Goal: Information Seeking & Learning: Understand process/instructions

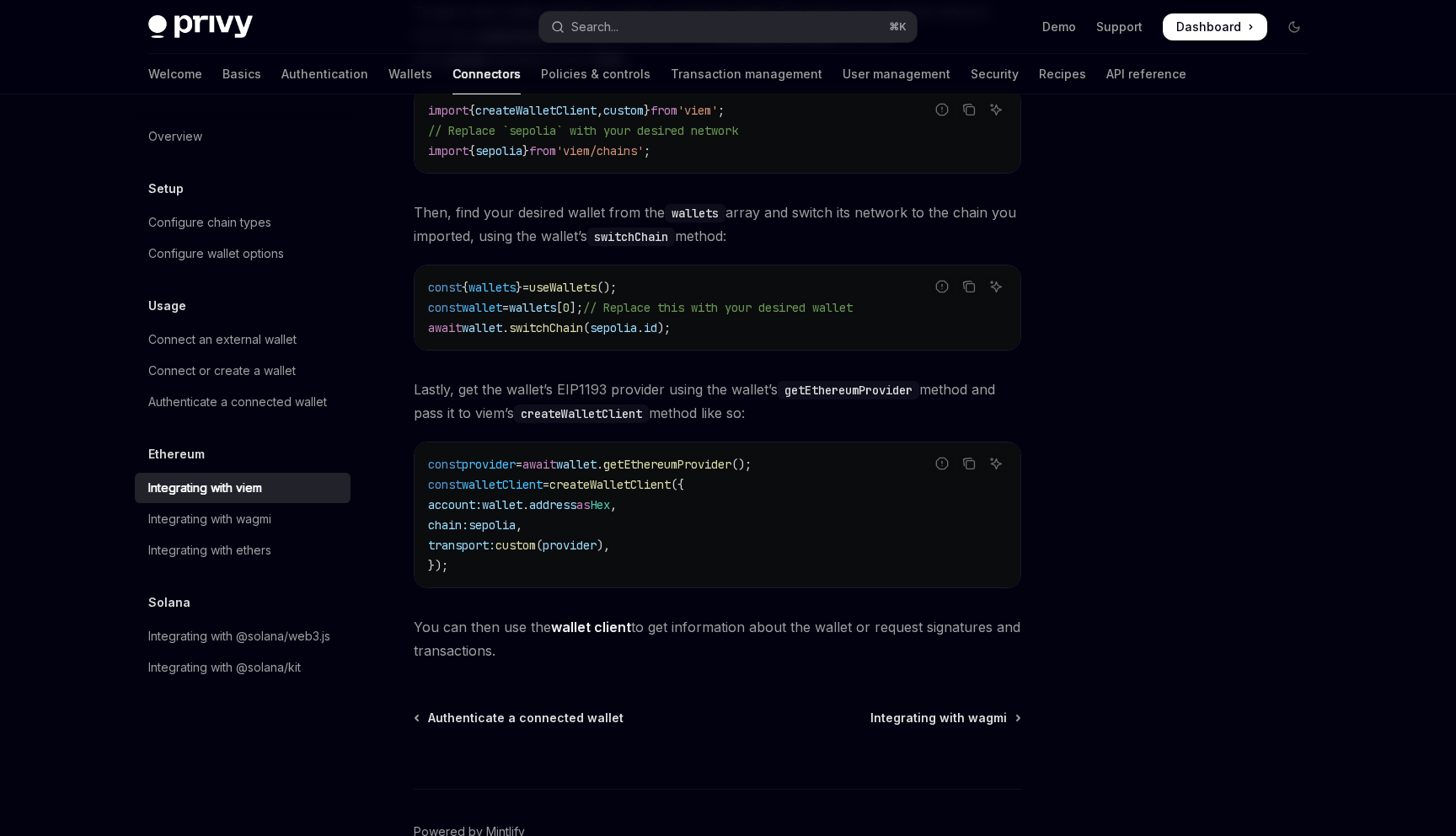
scroll to position [278, 0]
click at [612, 485] on span "createWalletClient" at bounding box center [610, 483] width 121 height 15
copy span "createWalletClient"
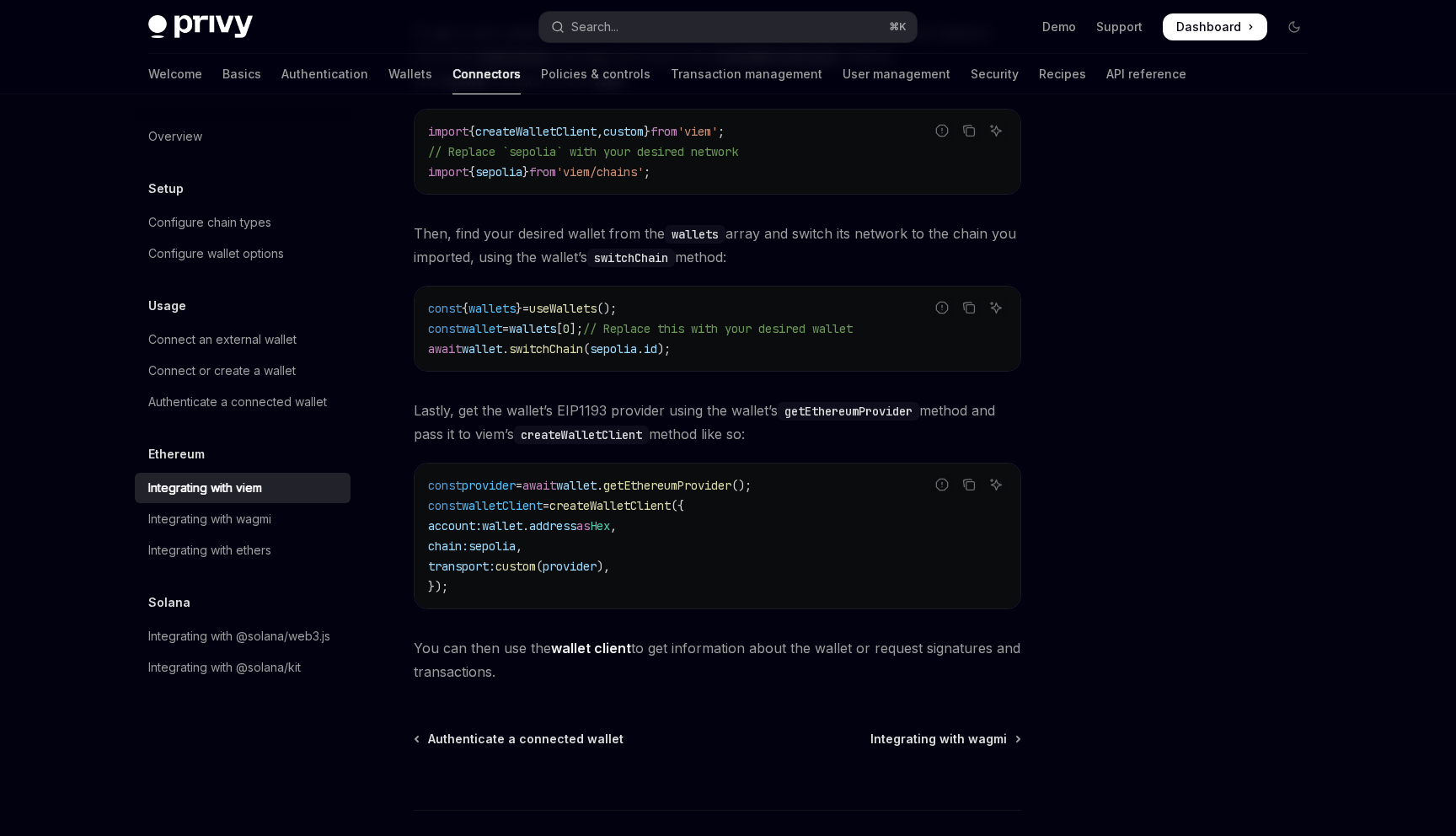
scroll to position [267, 0]
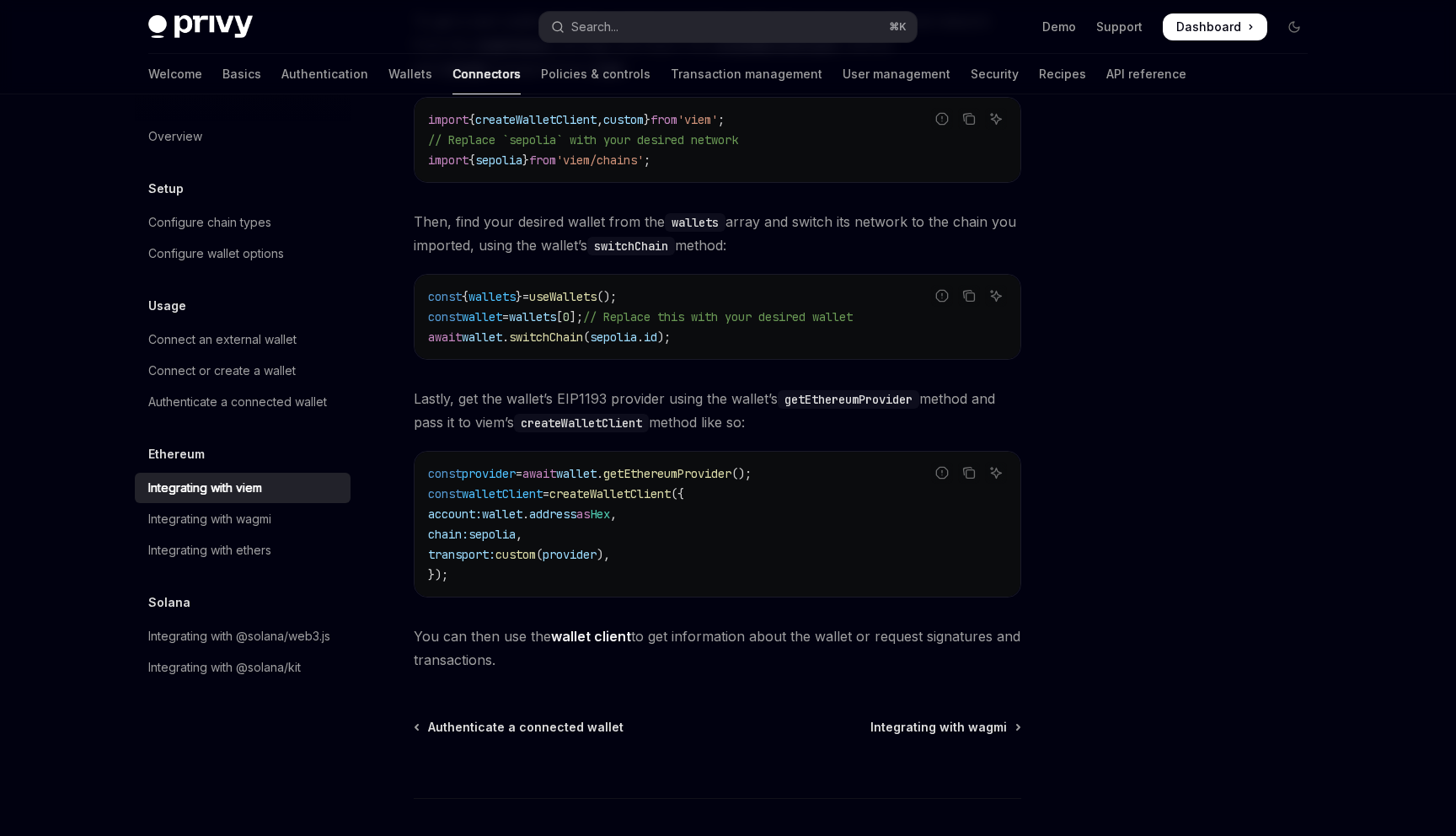
click at [482, 515] on span "account:" at bounding box center [455, 513] width 54 height 15
click at [678, 516] on code "const provider = await wallet . getEthereumProvider (); const walletClient = cr…" at bounding box center [717, 524] width 579 height 121
copy code "account: wallet . address as Hex ,"
click at [821, 400] on code "getEthereumProvider" at bounding box center [848, 399] width 142 height 18
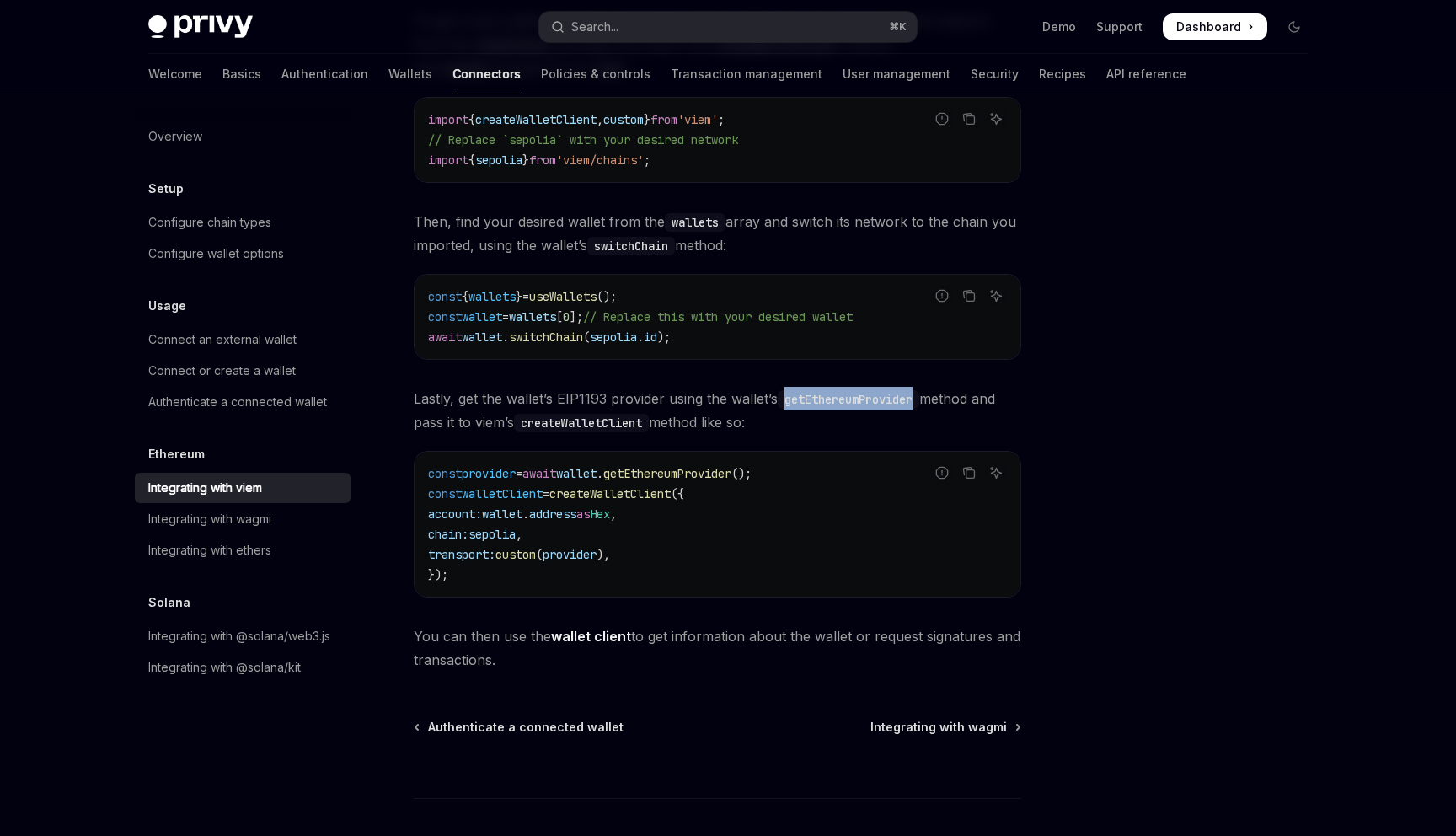
click at [821, 400] on code "getEthereumProvider" at bounding box center [848, 399] width 142 height 18
click at [516, 478] on span "provider" at bounding box center [488, 473] width 54 height 15
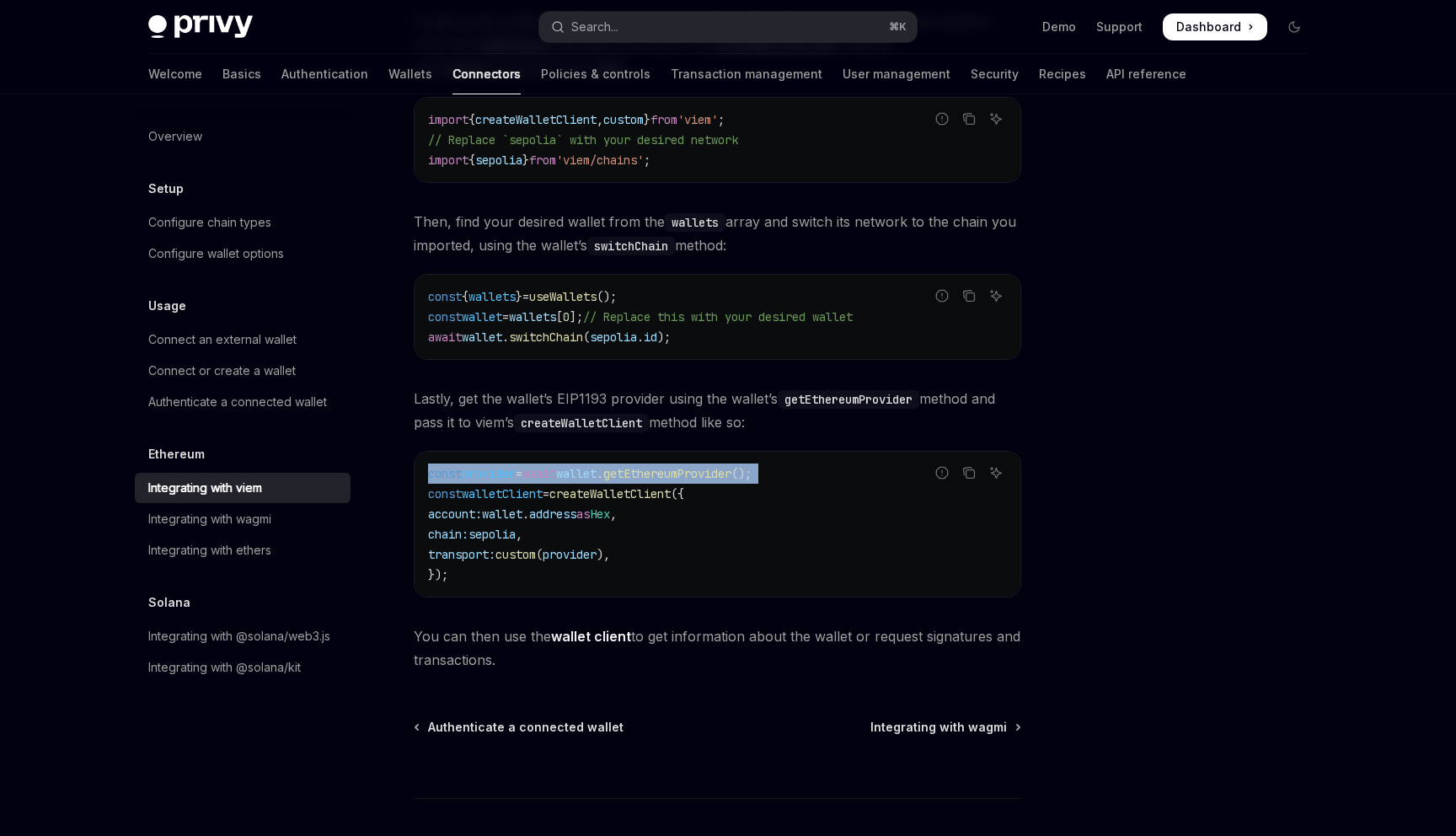
click at [516, 478] on span "provider" at bounding box center [488, 473] width 54 height 15
copy code "const provider = await wallet . getEthereumProvider ();"
click at [793, 14] on button "Search... ⌘ K" at bounding box center [727, 26] width 377 height 31
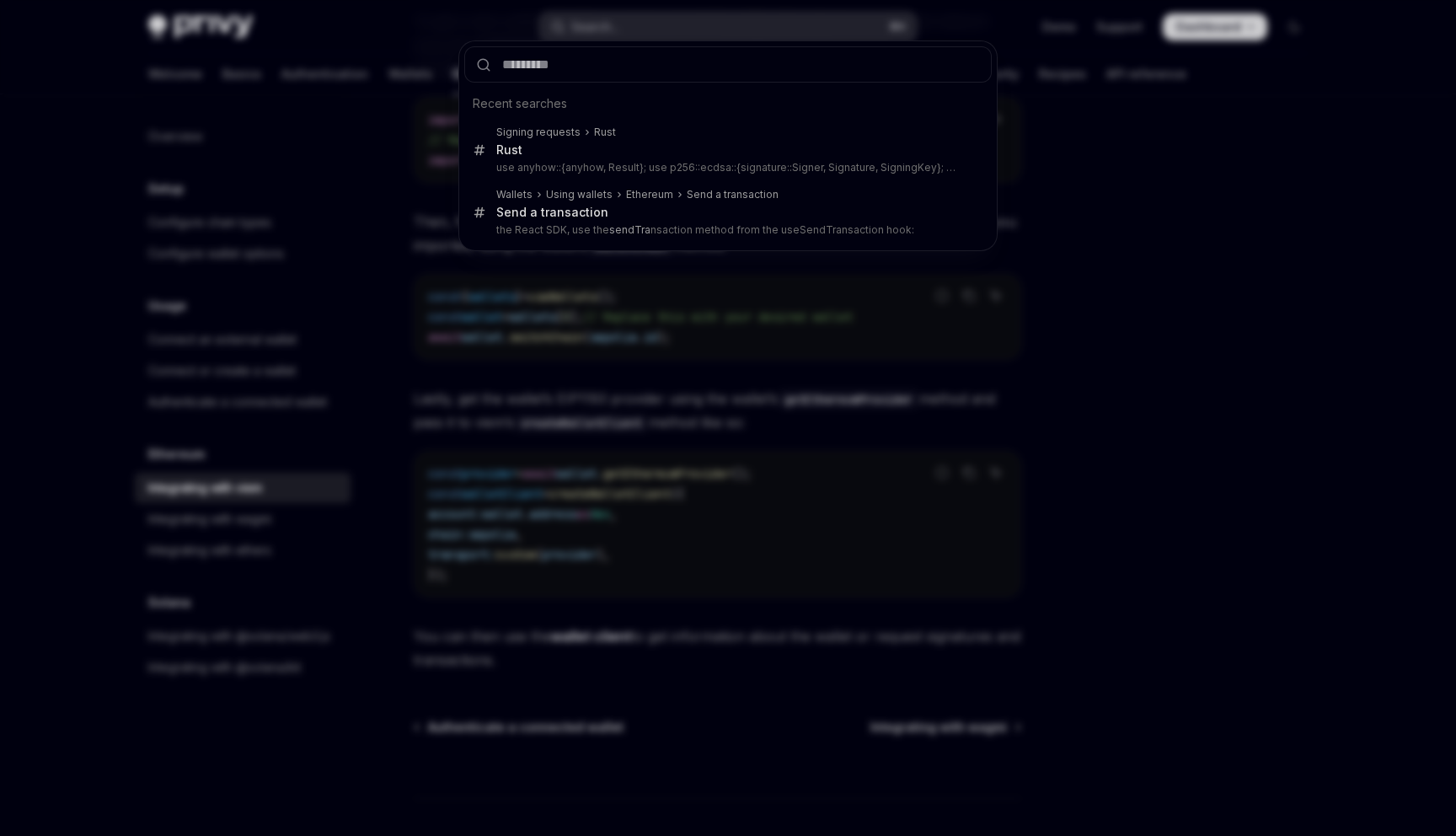
type input "**********"
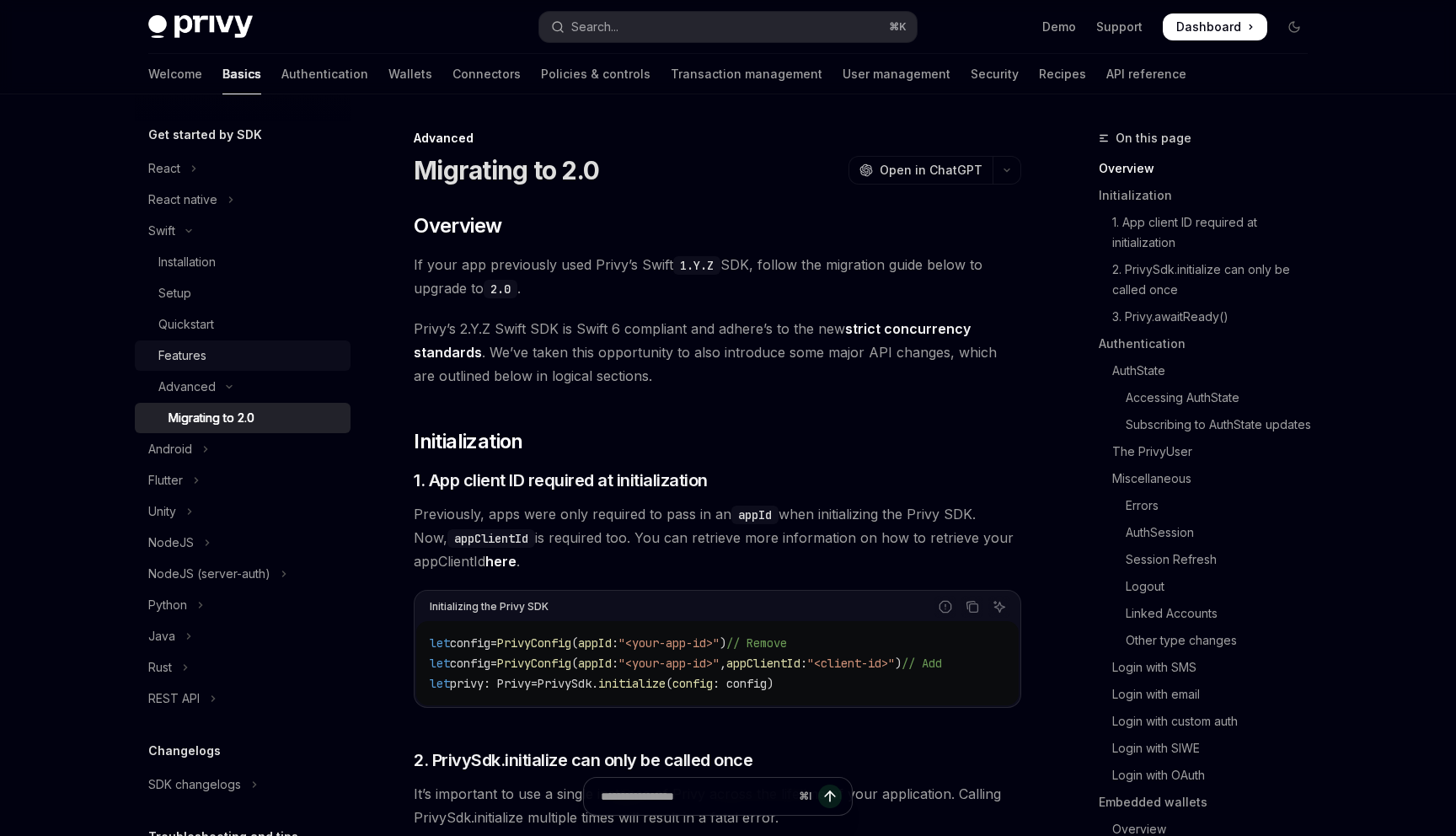
scroll to position [200, 0]
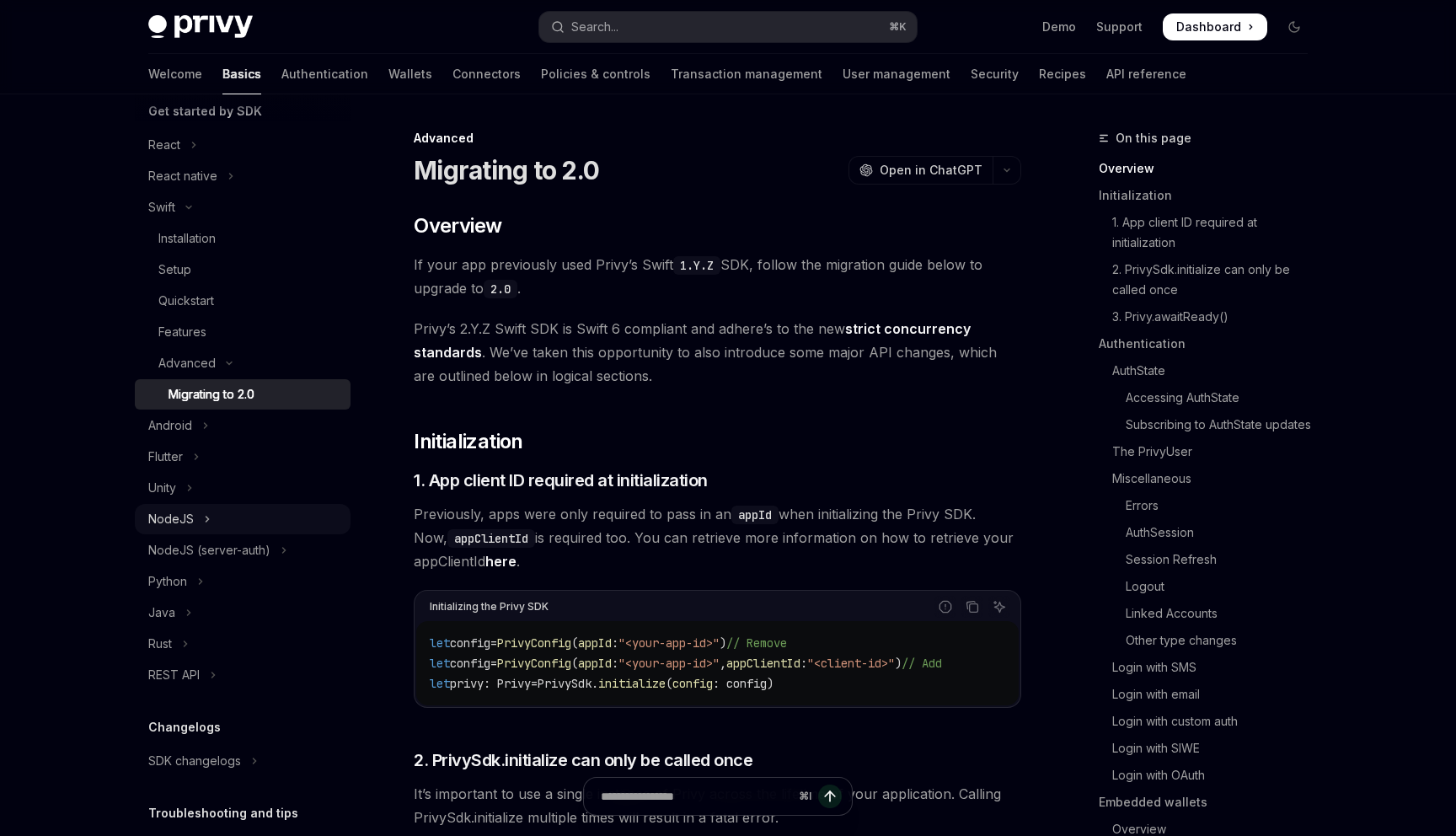
click at [186, 518] on div "NodeJS" at bounding box center [171, 519] width 46 height 20
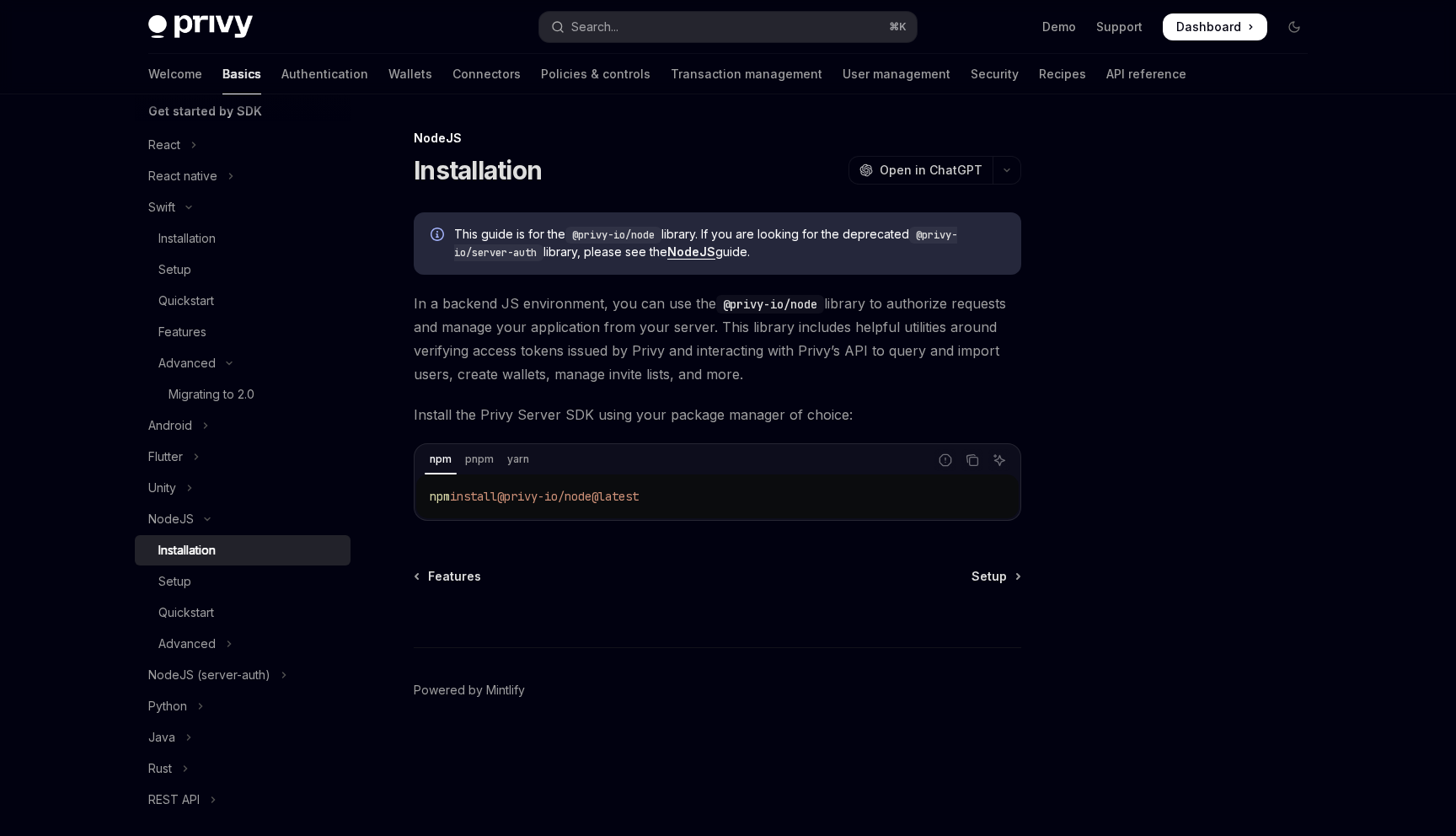
click at [200, 547] on div "Installation" at bounding box center [186, 549] width 57 height 20
click at [200, 578] on div "Setup" at bounding box center [249, 581] width 182 height 20
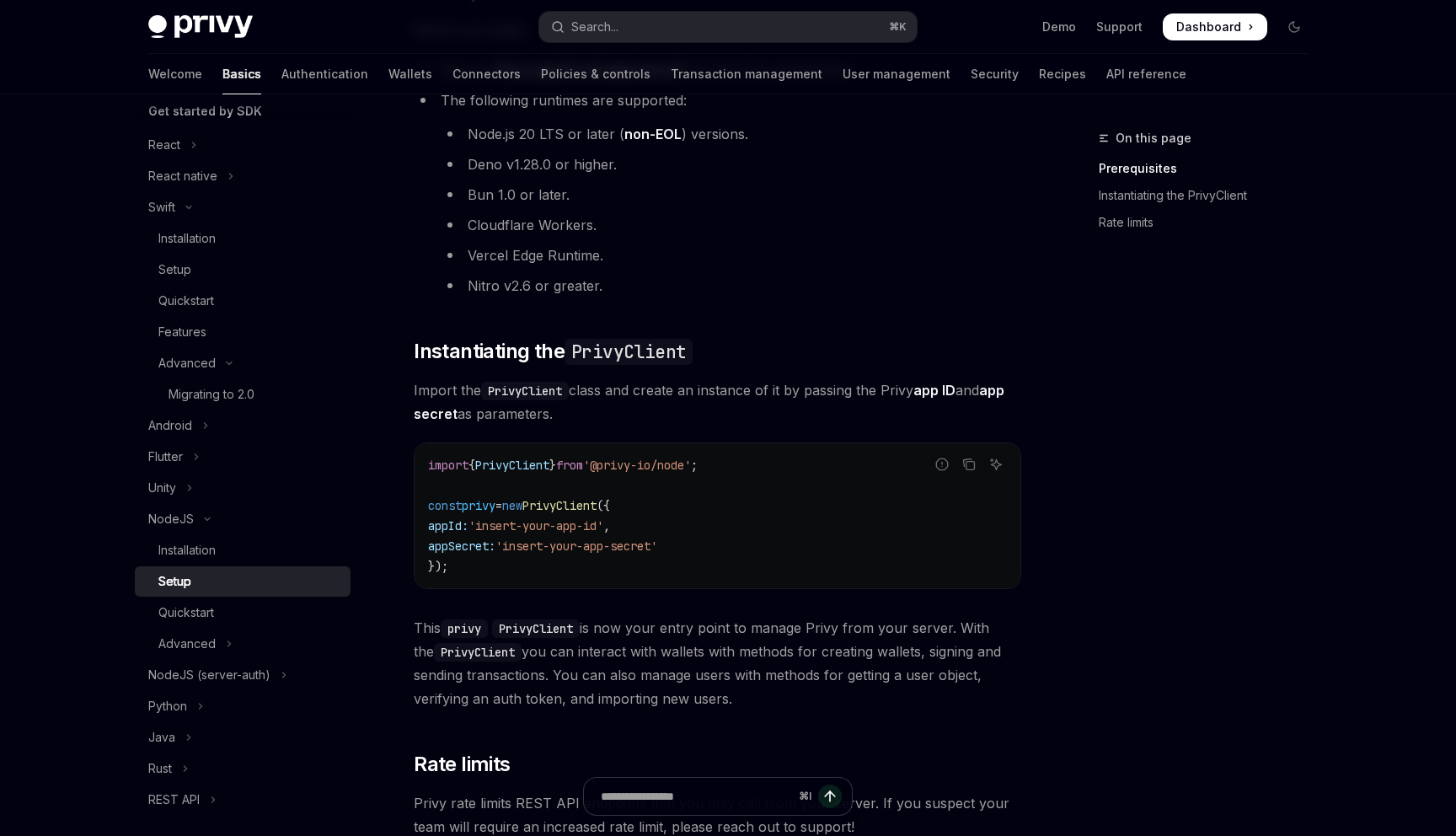
scroll to position [246, 0]
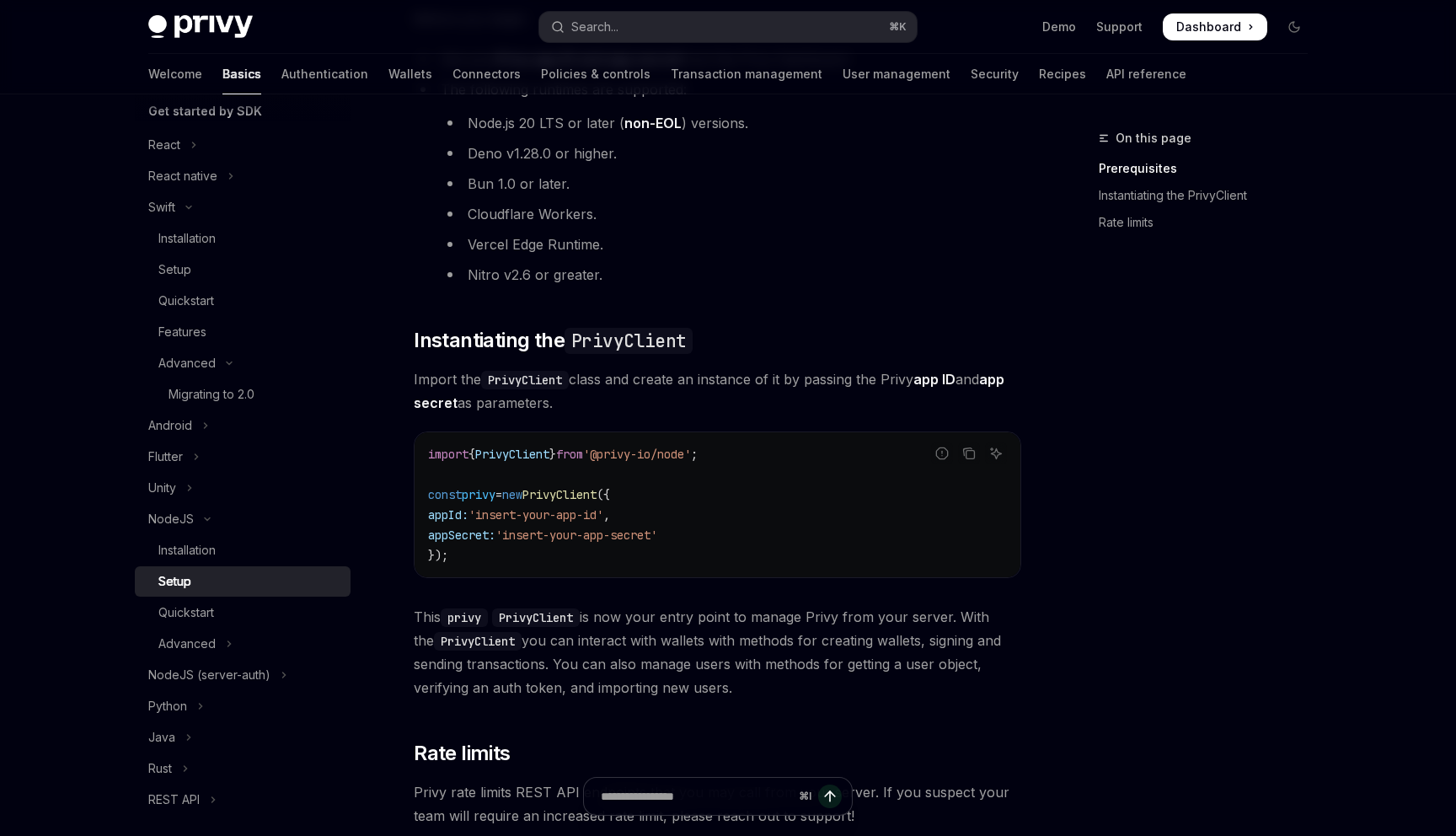
click at [503, 459] on span "PrivyClient" at bounding box center [513, 454] width 74 height 15
copy code "import { PrivyClient } from '@privy-io/node' ;"
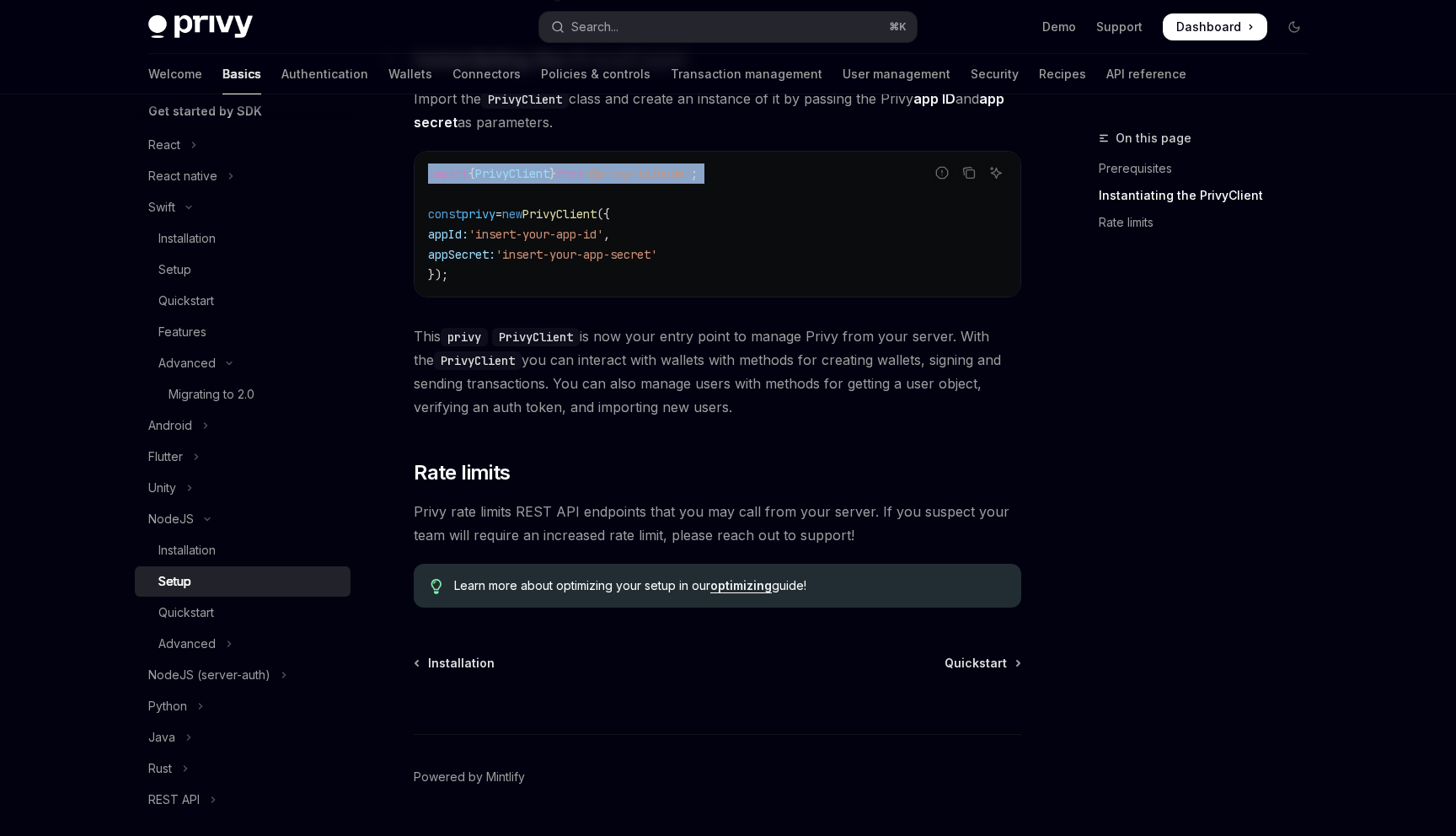
scroll to position [515, 0]
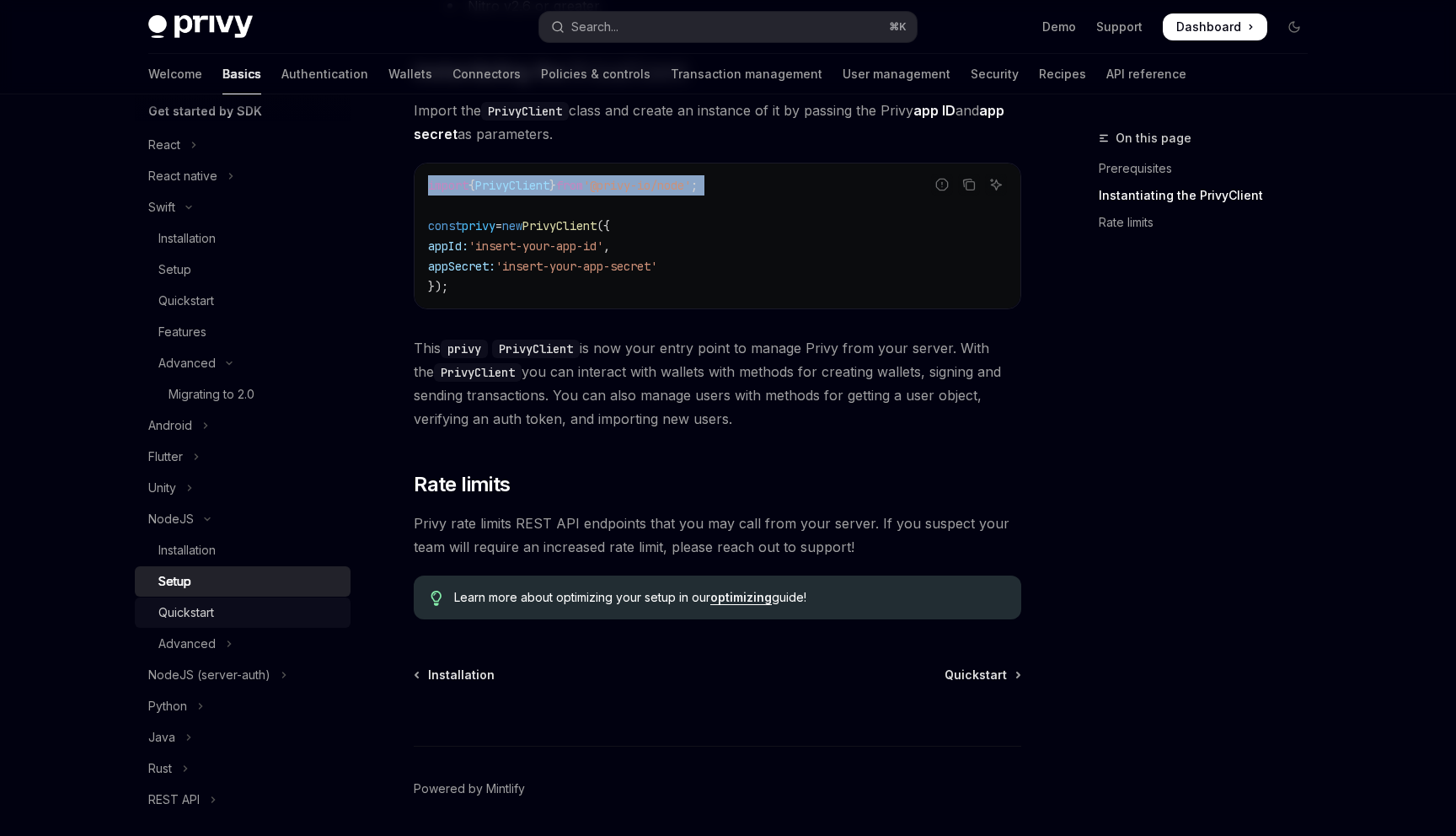
click at [200, 607] on div "Quickstart" at bounding box center [186, 612] width 55 height 20
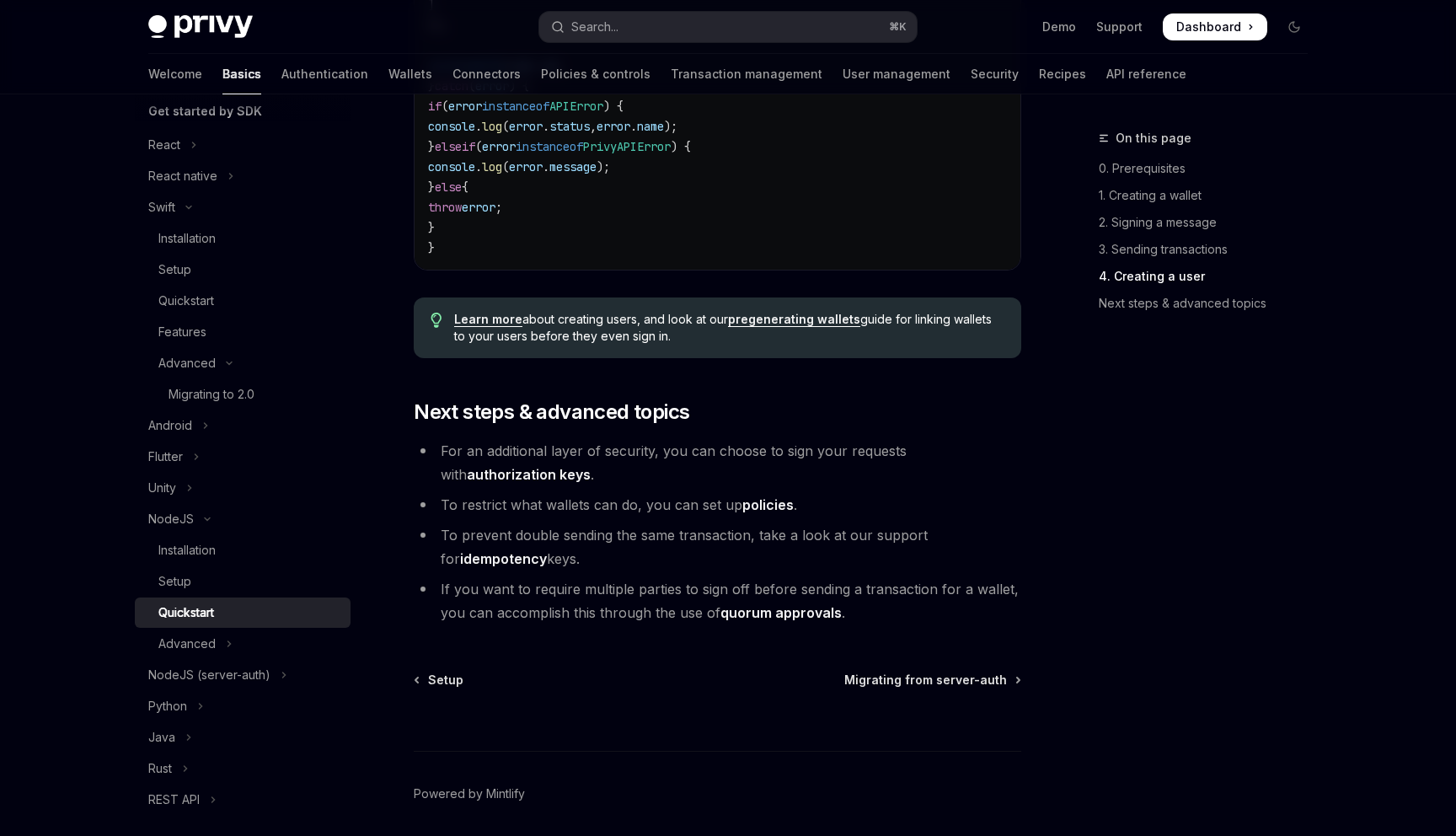
scroll to position [3471, 0]
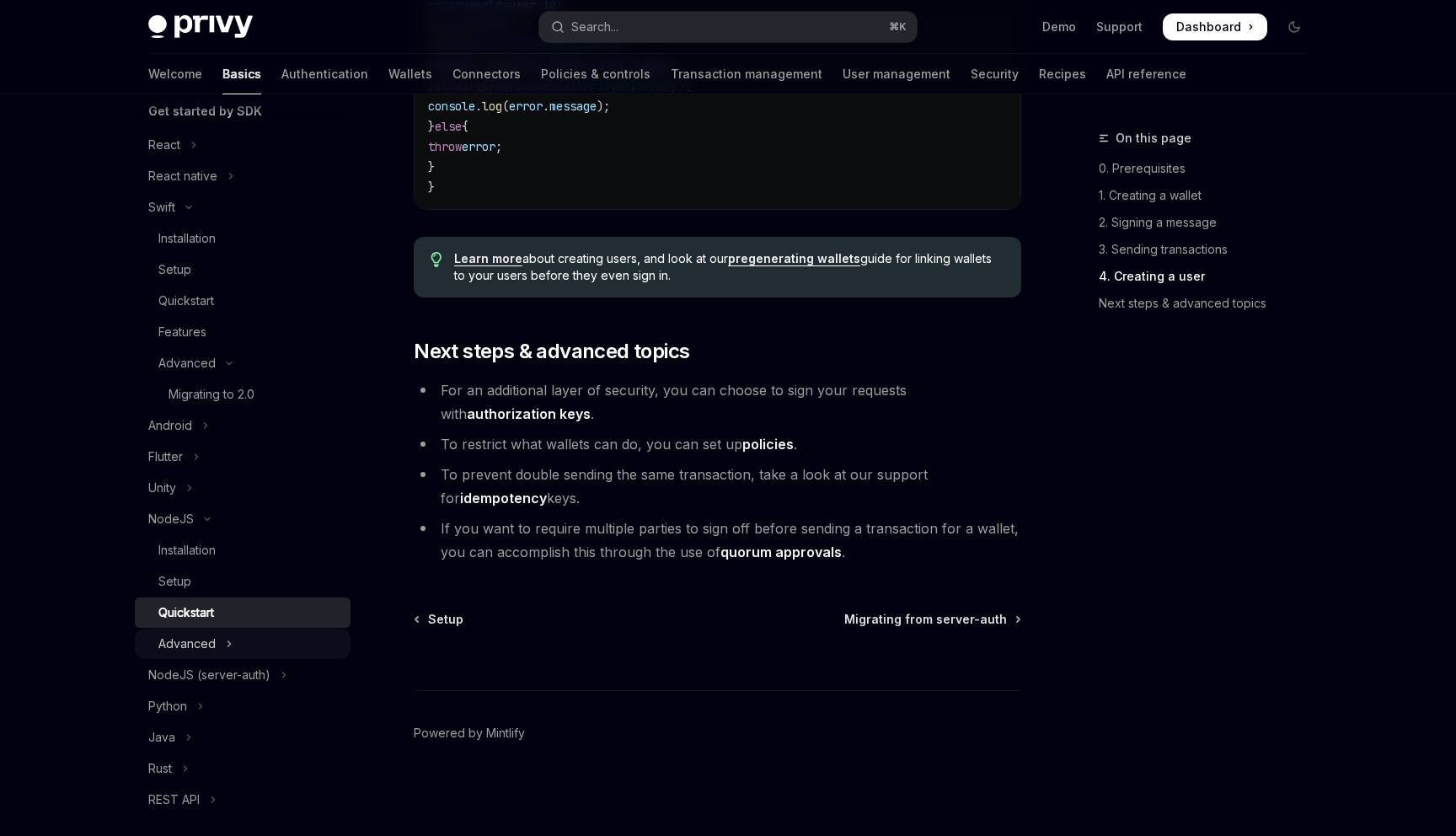
click at [211, 639] on div "Advanced" at bounding box center [186, 643] width 57 height 20
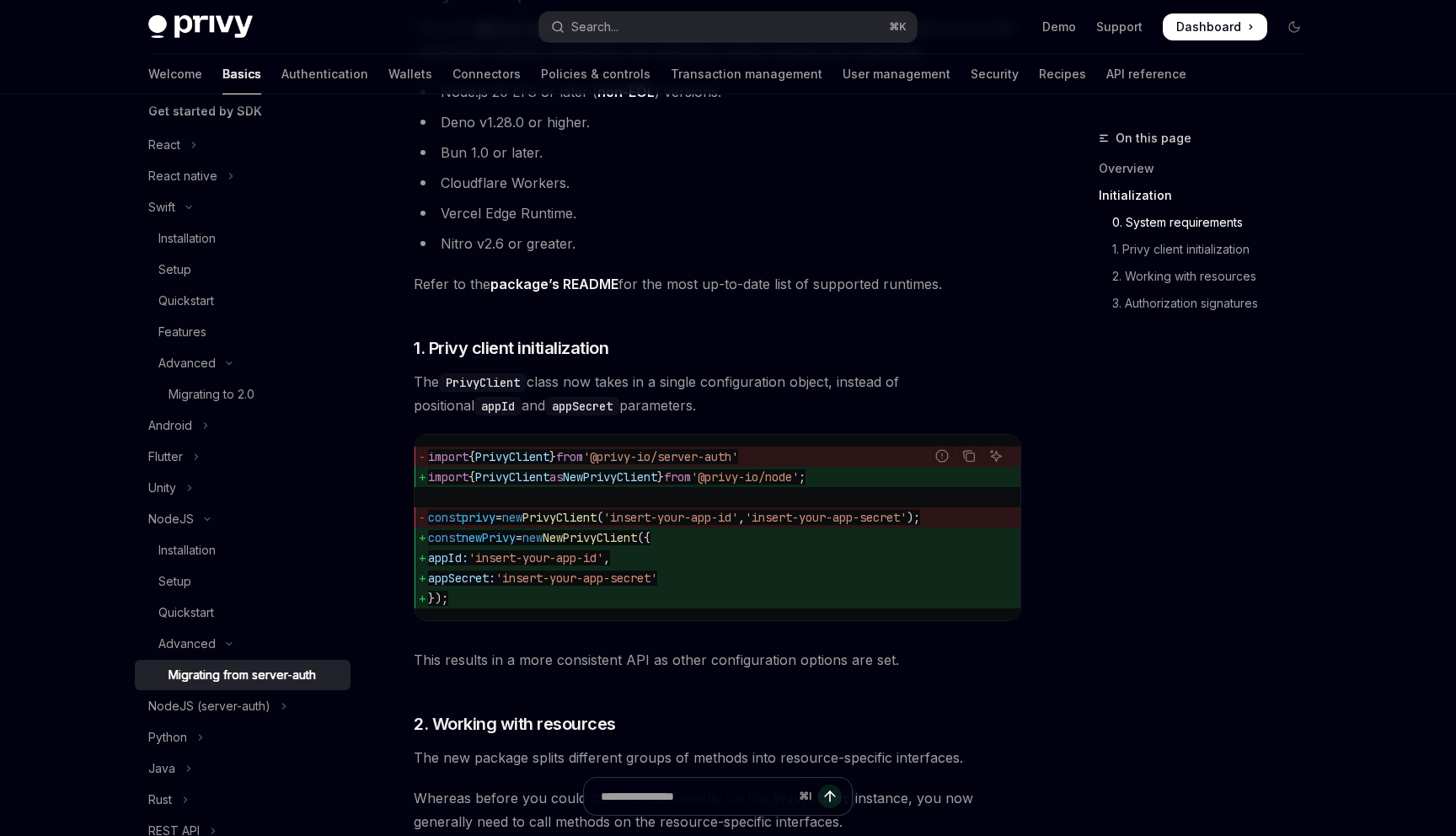
scroll to position [501, 0]
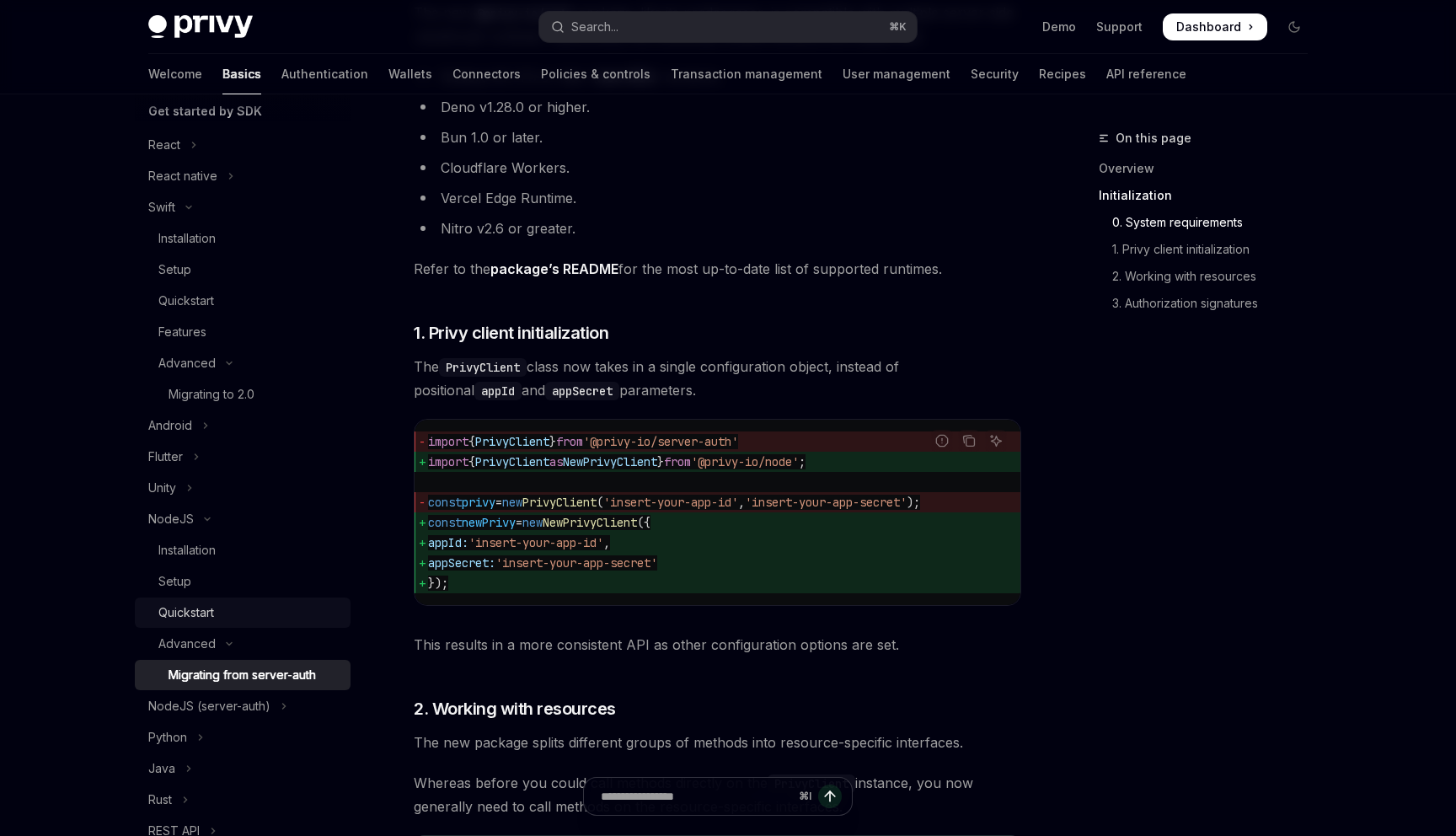
click at [194, 607] on div "Quickstart" at bounding box center [186, 612] width 55 height 20
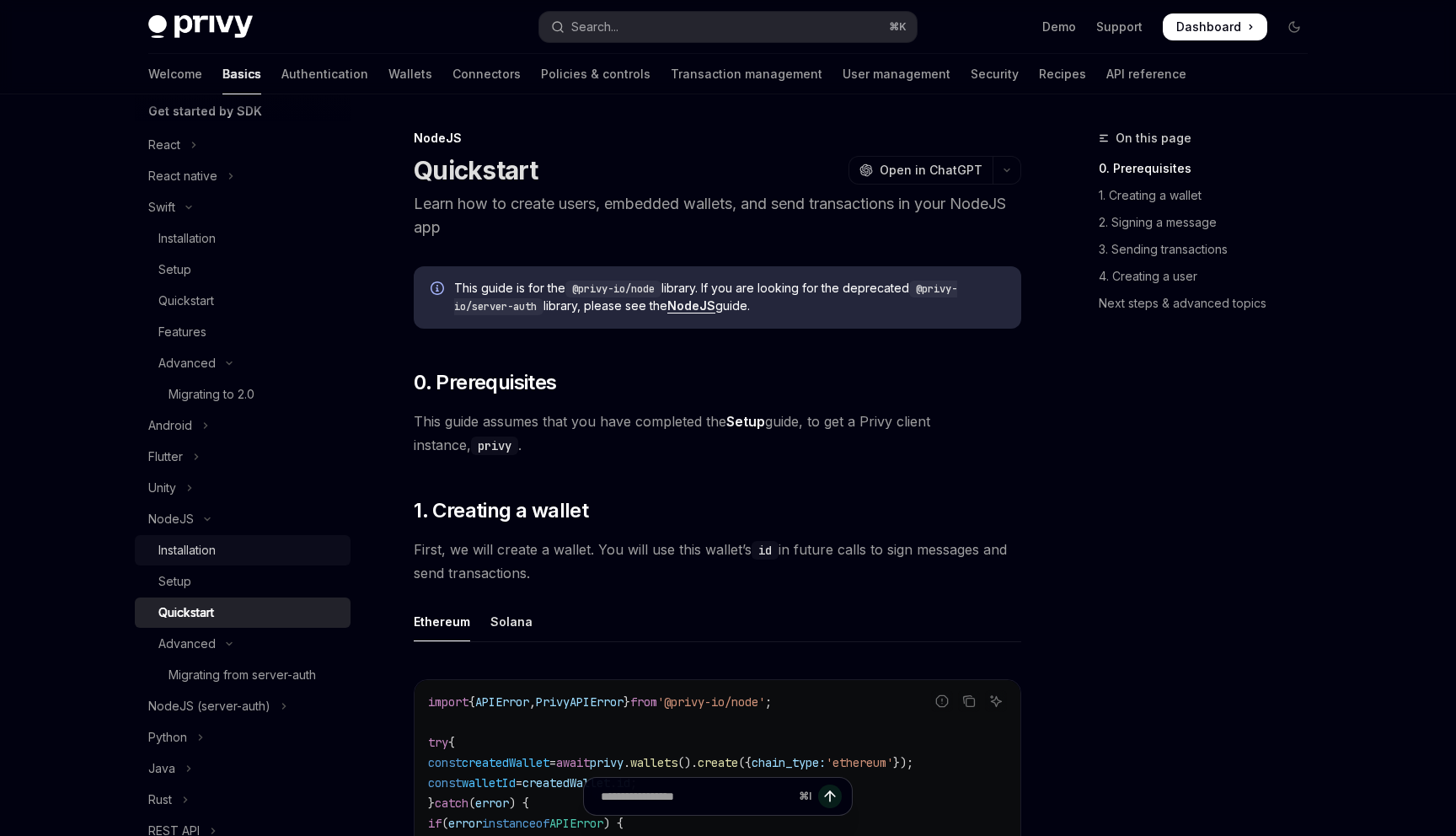
click at [186, 550] on div "Installation" at bounding box center [186, 549] width 57 height 20
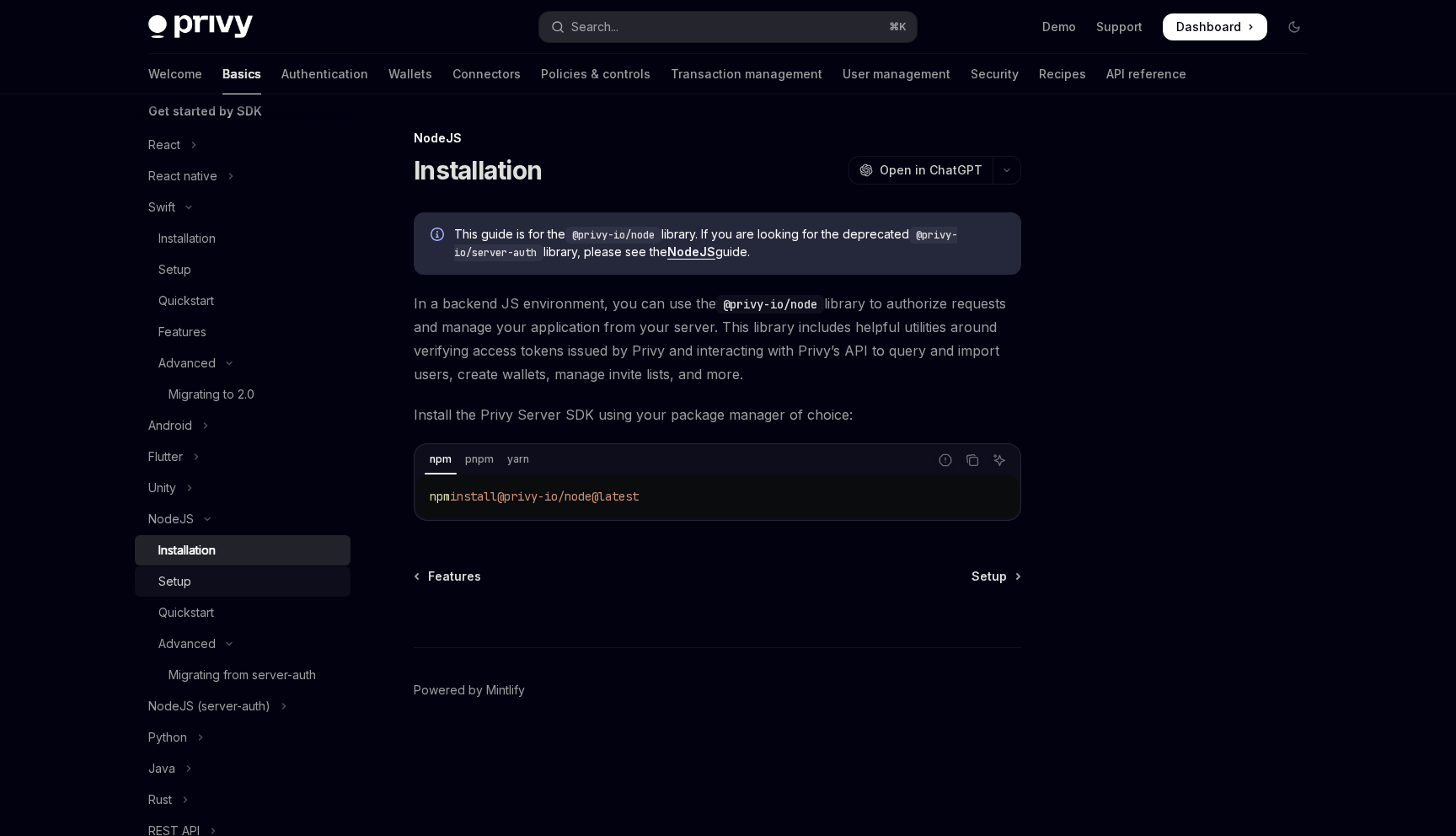
click at [177, 577] on div "Setup" at bounding box center [174, 581] width 33 height 20
type textarea "*"
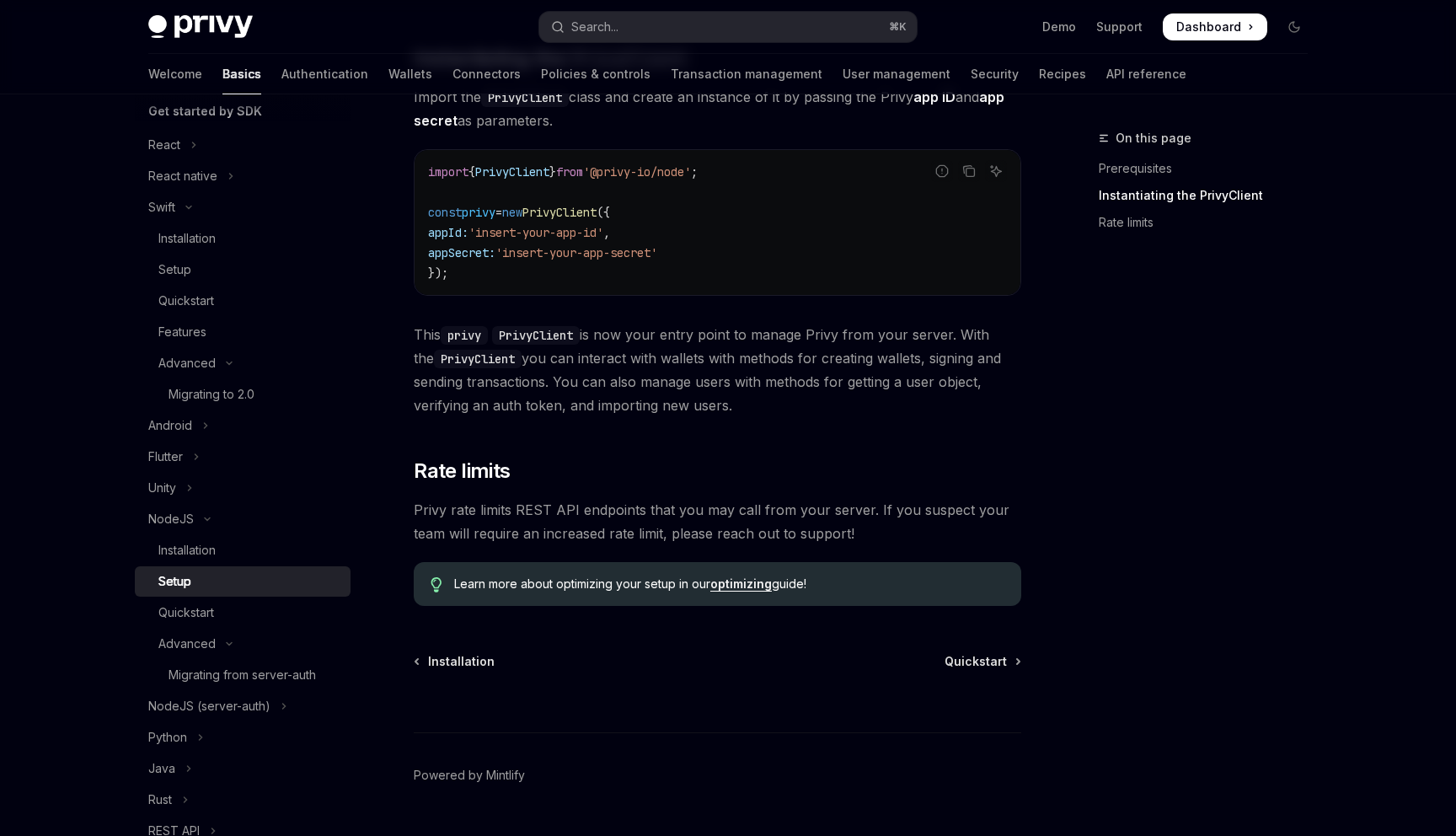
scroll to position [531, 0]
click at [211, 612] on div "Quickstart" at bounding box center [186, 612] width 55 height 20
click at [189, 610] on div "Quickstart" at bounding box center [186, 612] width 55 height 20
click at [183, 610] on div "Quickstart" at bounding box center [186, 612] width 55 height 20
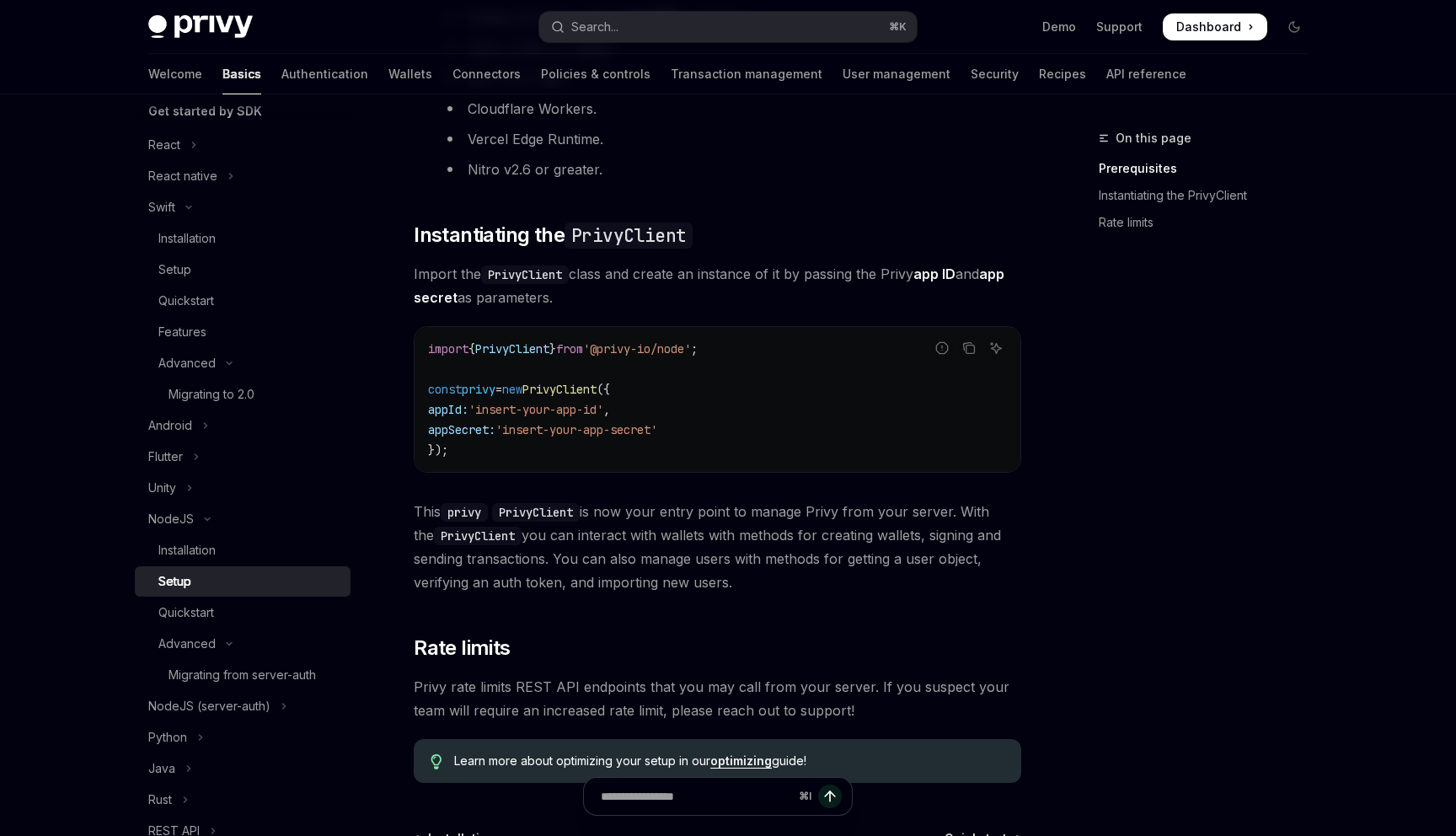
scroll to position [353, 0]
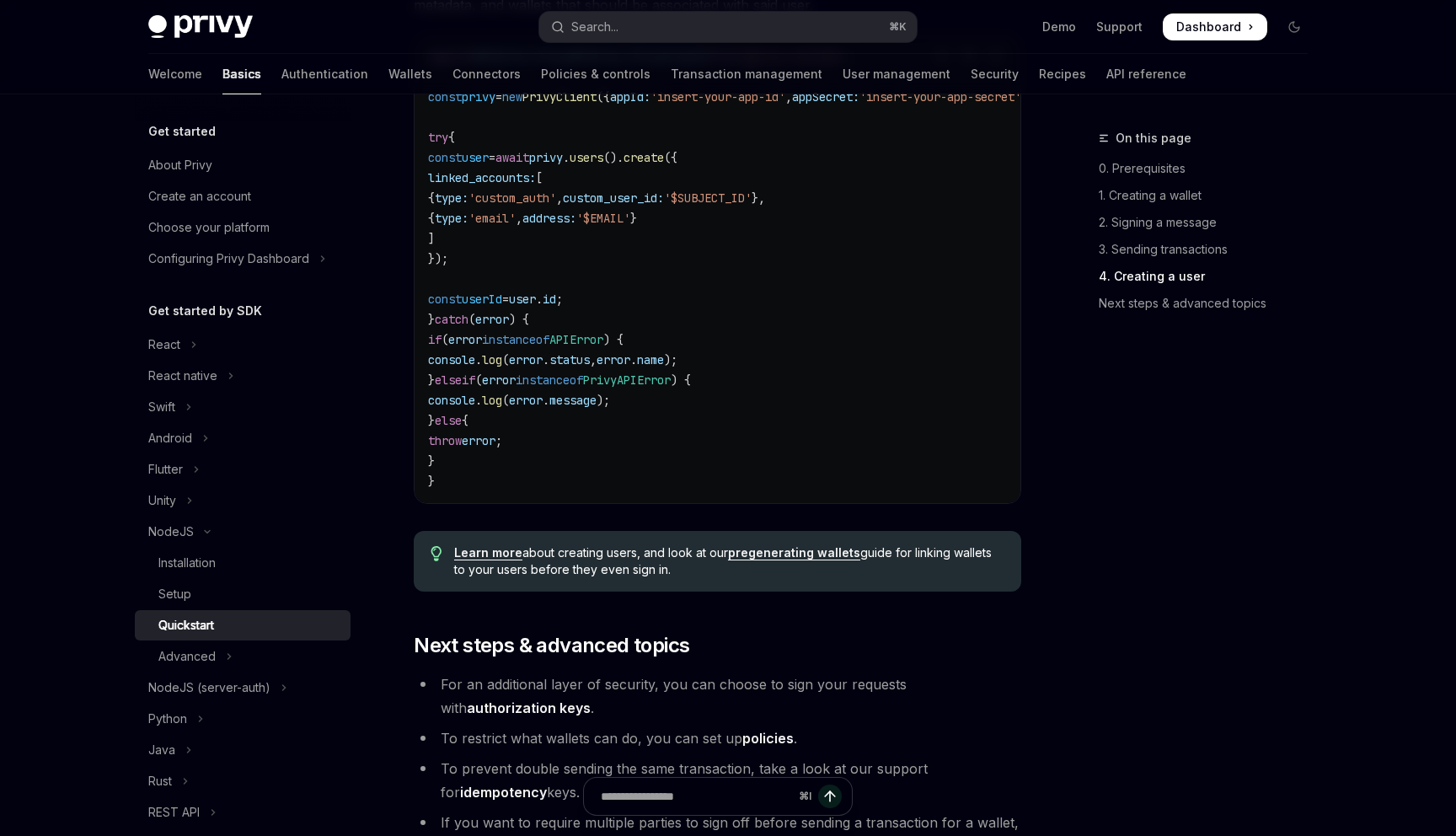
scroll to position [3159, 0]
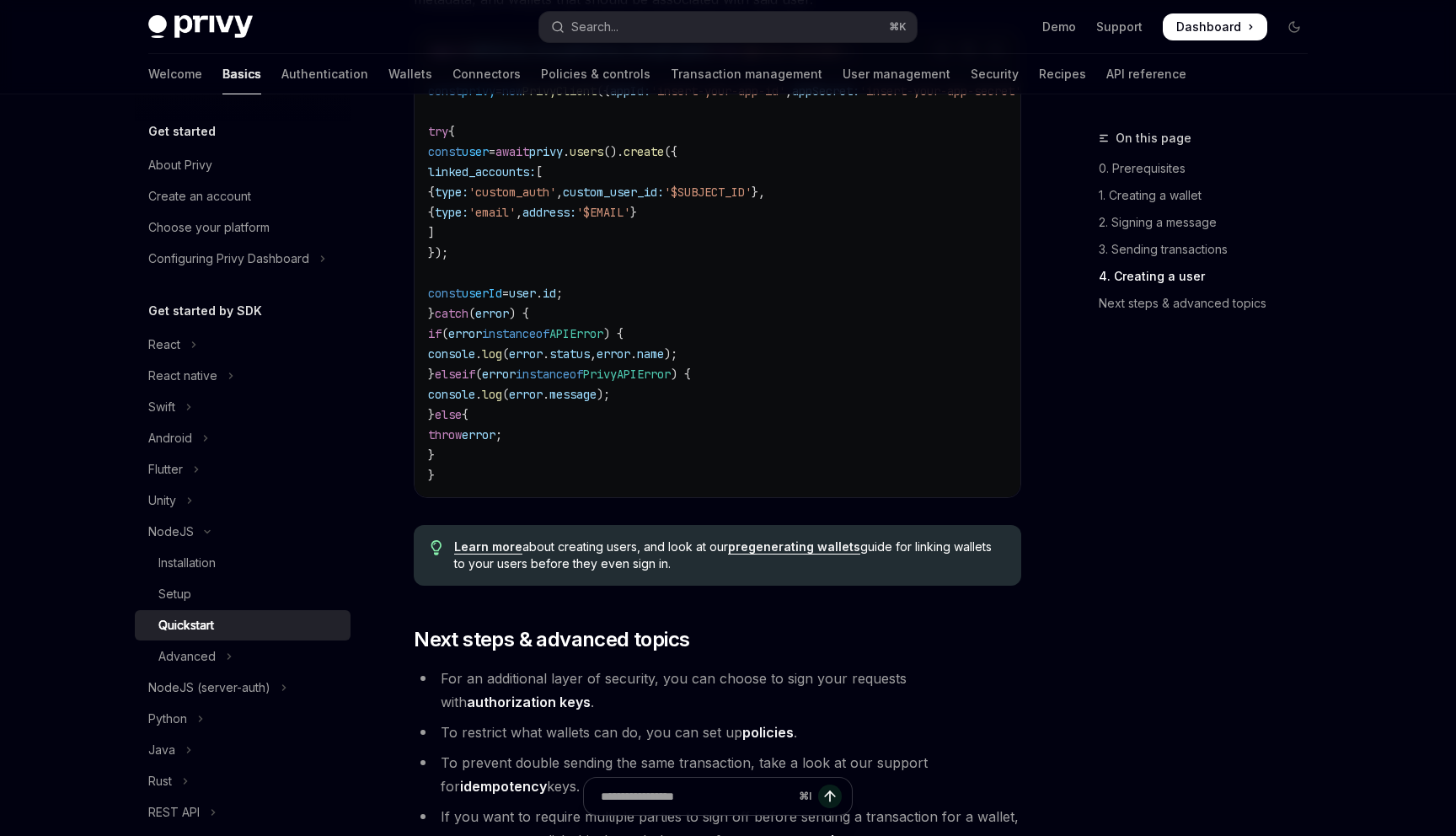
click at [768, 555] on link "pregenerating wallets" at bounding box center [794, 546] width 132 height 15
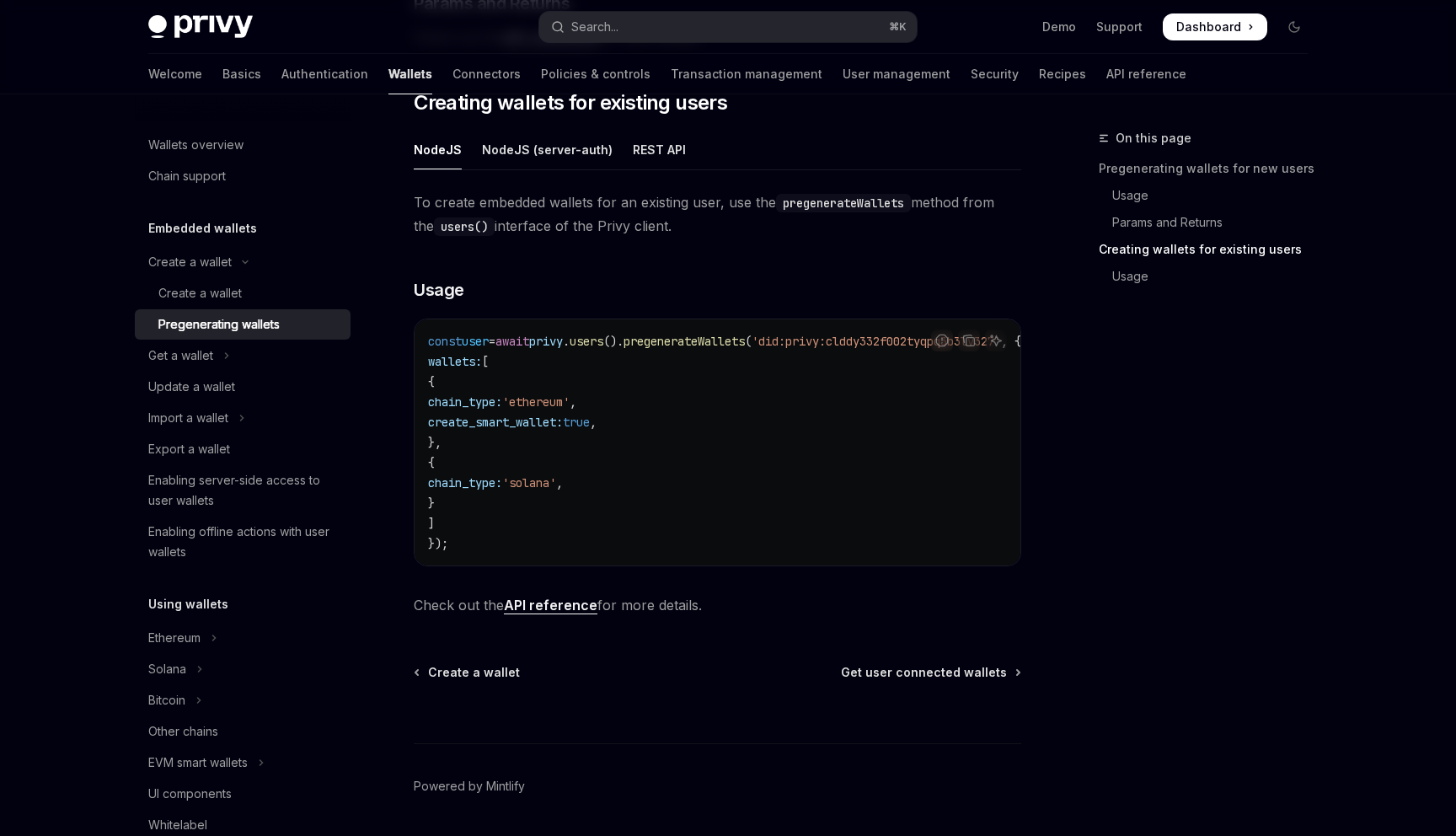
scroll to position [875, 0]
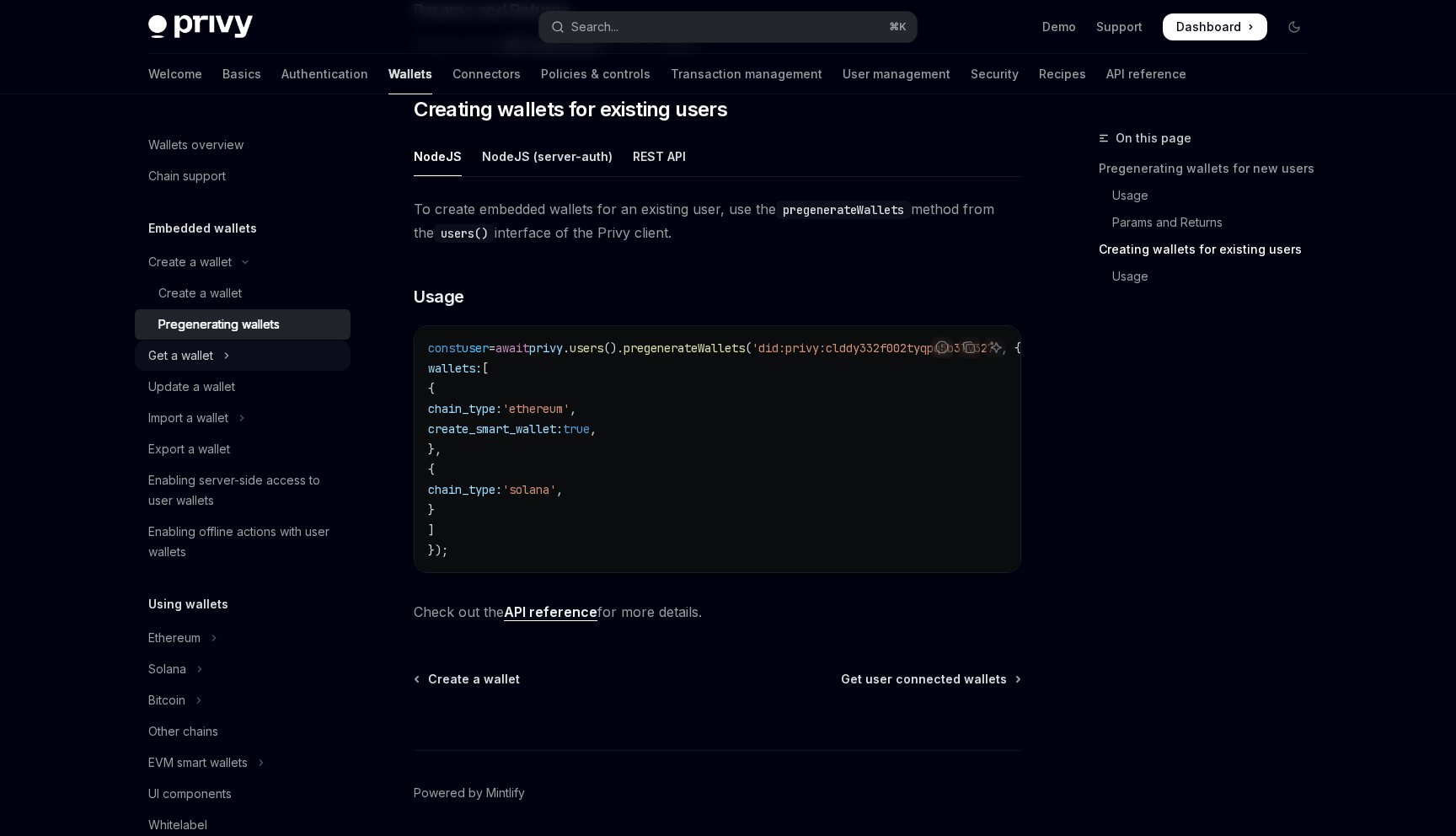
click at [204, 349] on div "Get a wallet" at bounding box center [181, 355] width 65 height 20
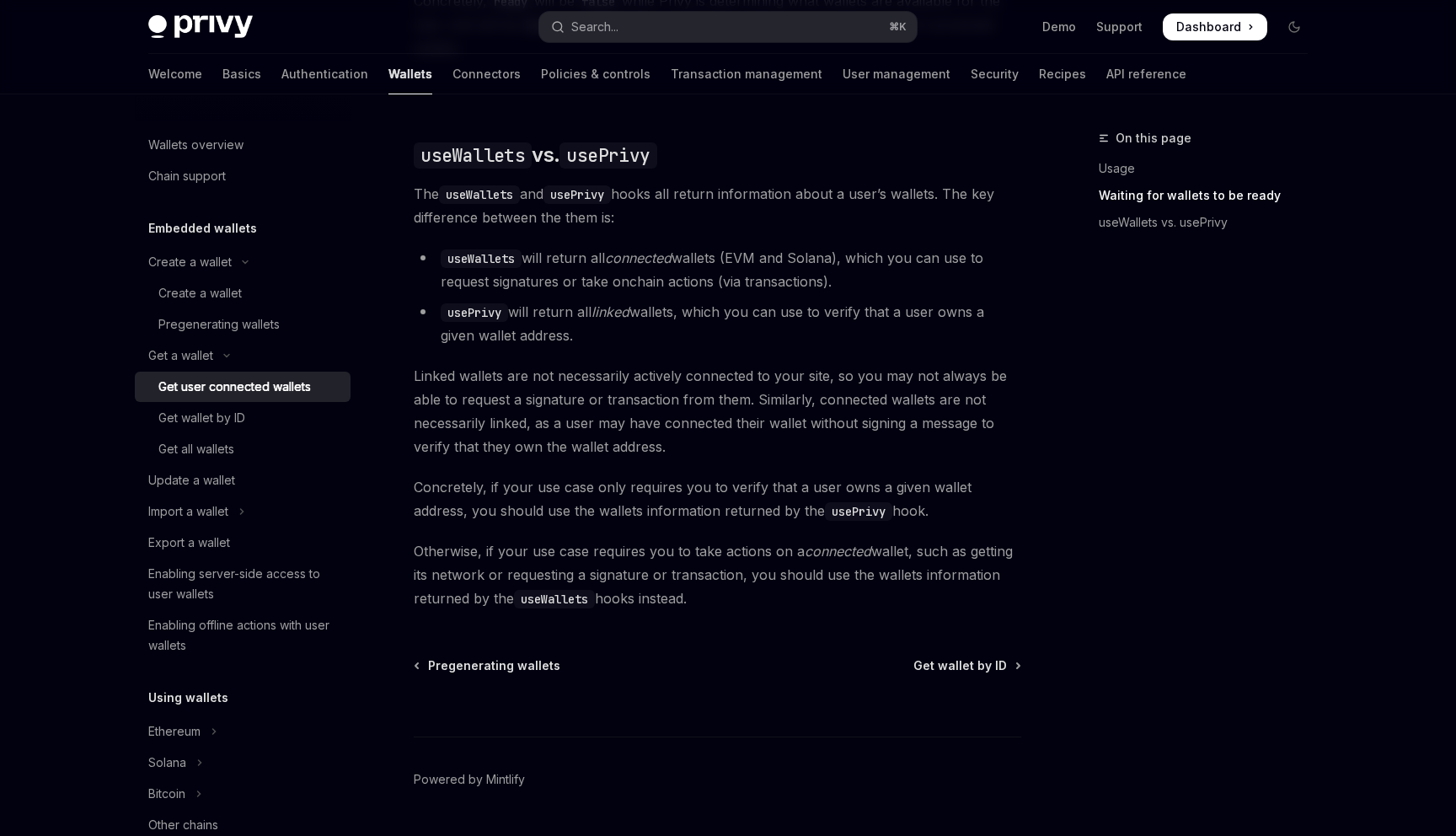
scroll to position [1415, 0]
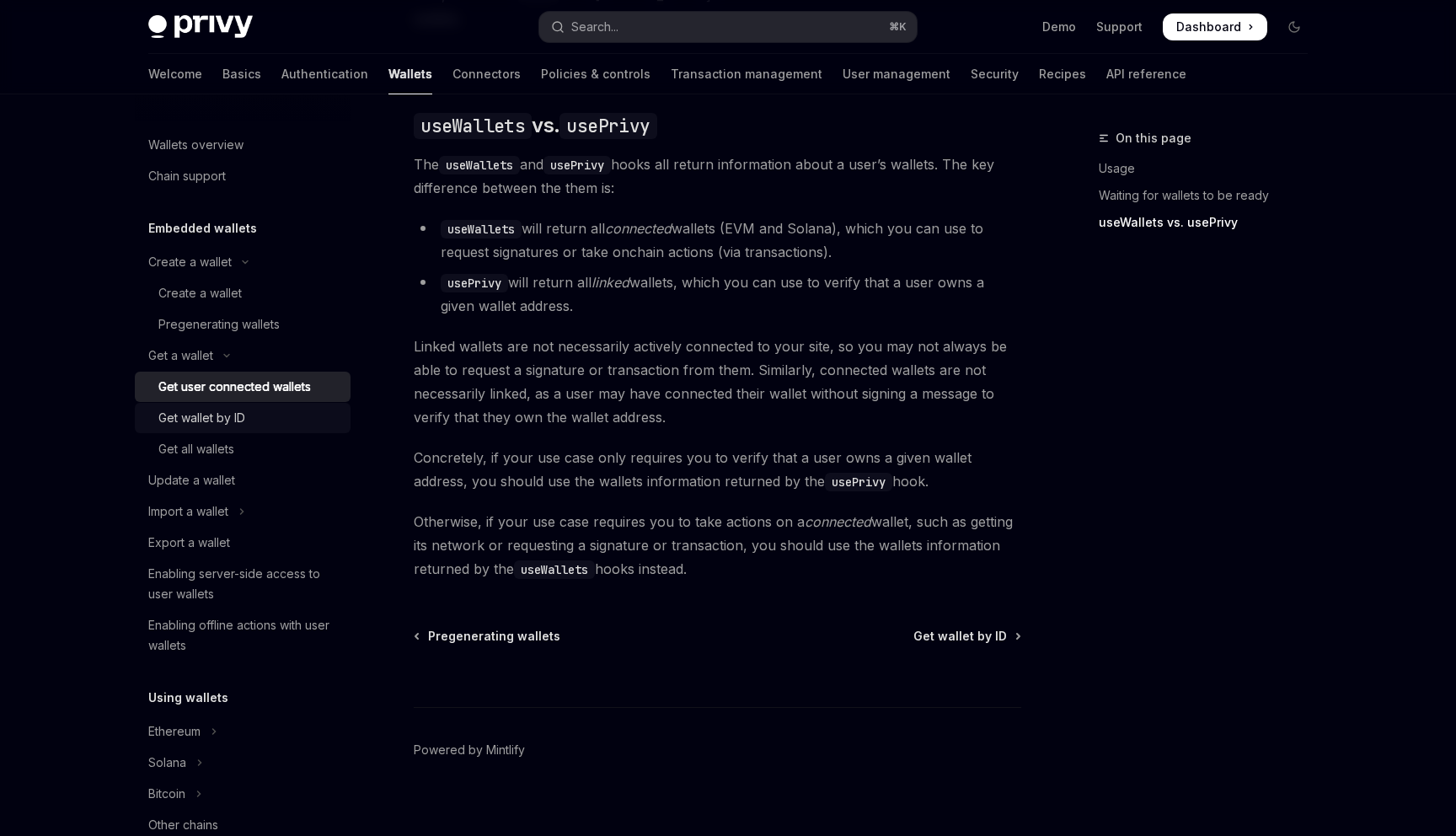
click at [219, 413] on div "Get wallet by ID" at bounding box center [201, 418] width 87 height 20
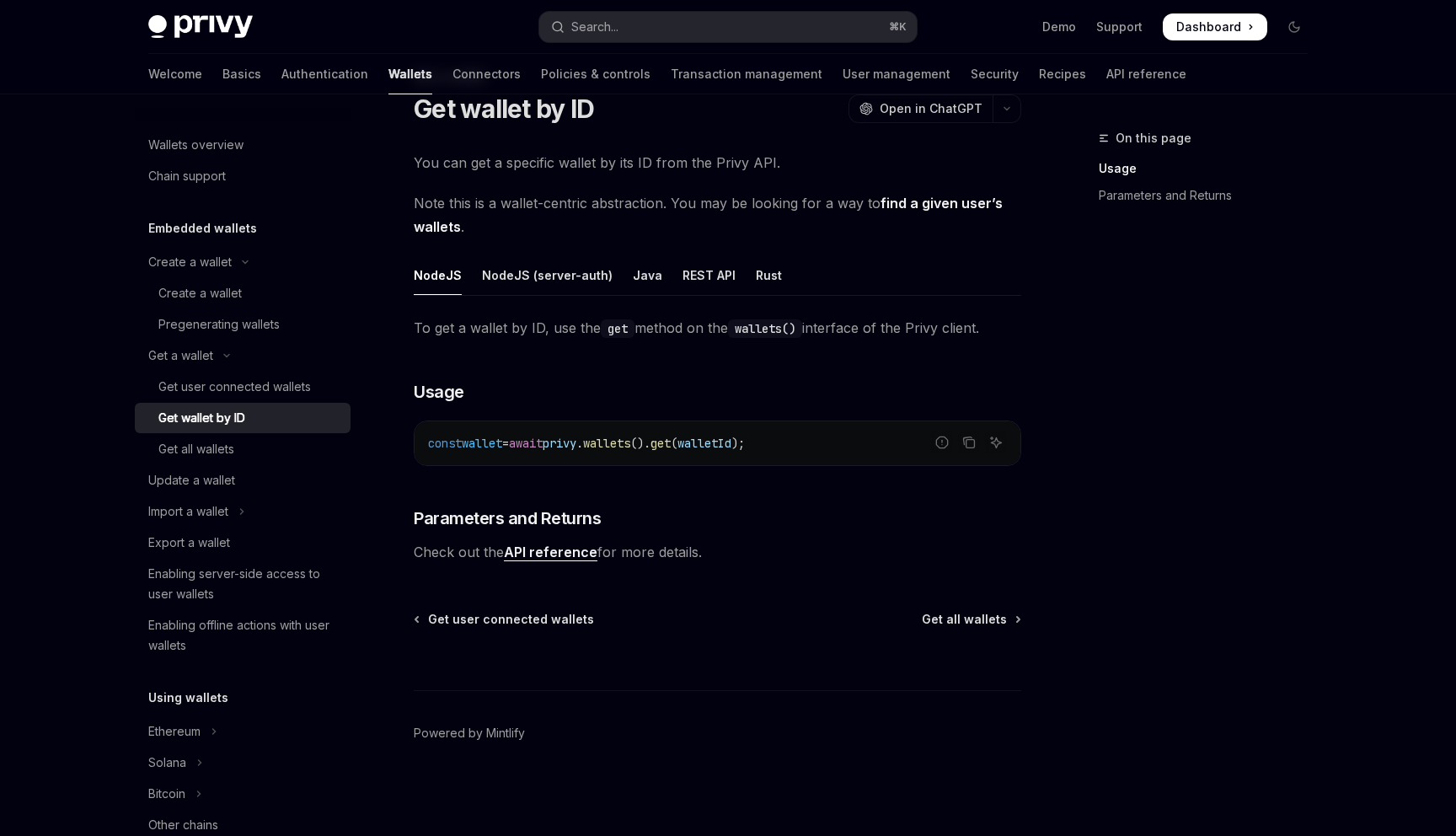
click at [509, 444] on span "=" at bounding box center [506, 442] width 7 height 15
copy code "const wallet = await privy . wallets (). get ( walletId );"
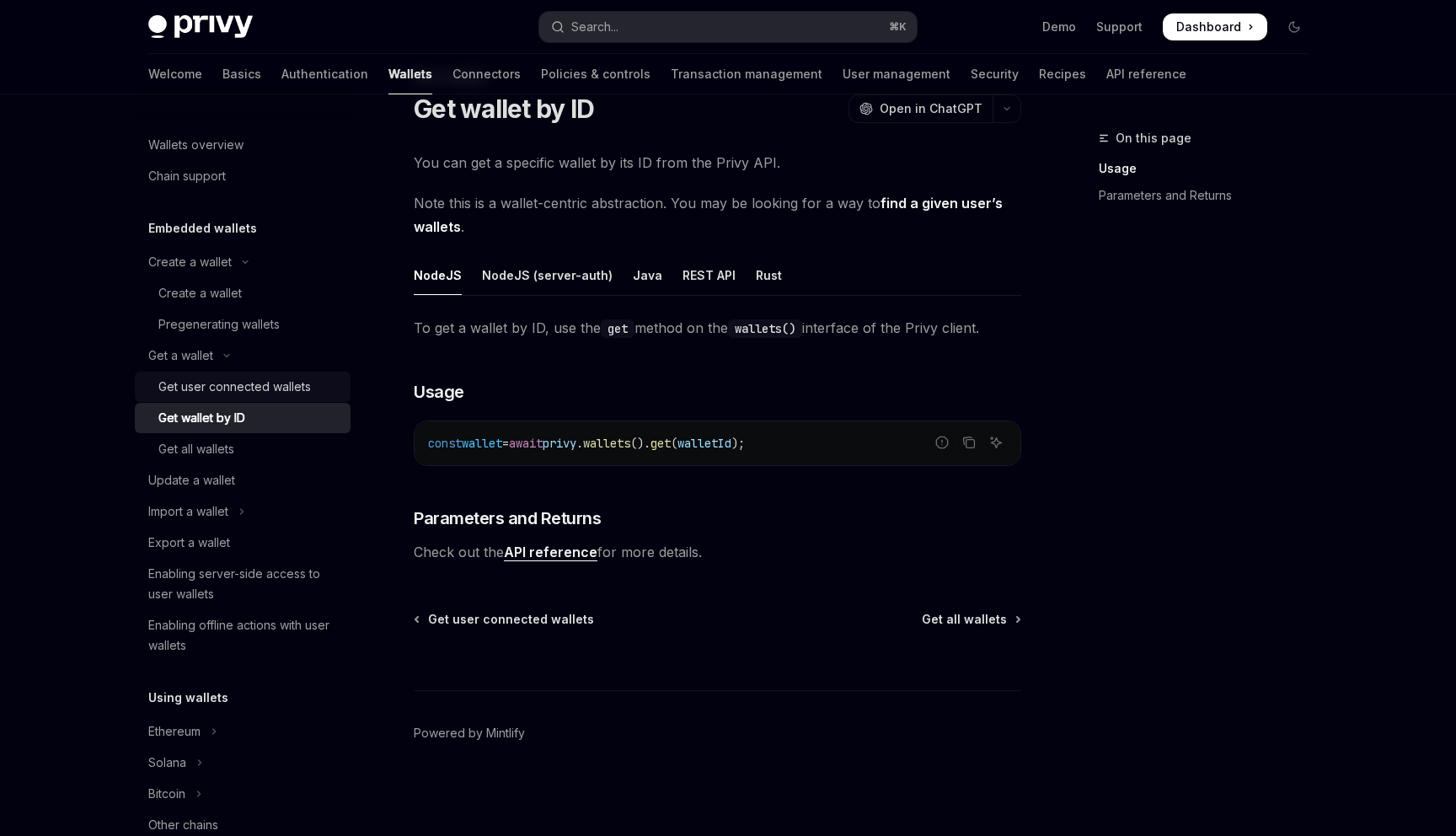
click at [246, 388] on div "Get user connected wallets" at bounding box center [234, 386] width 152 height 20
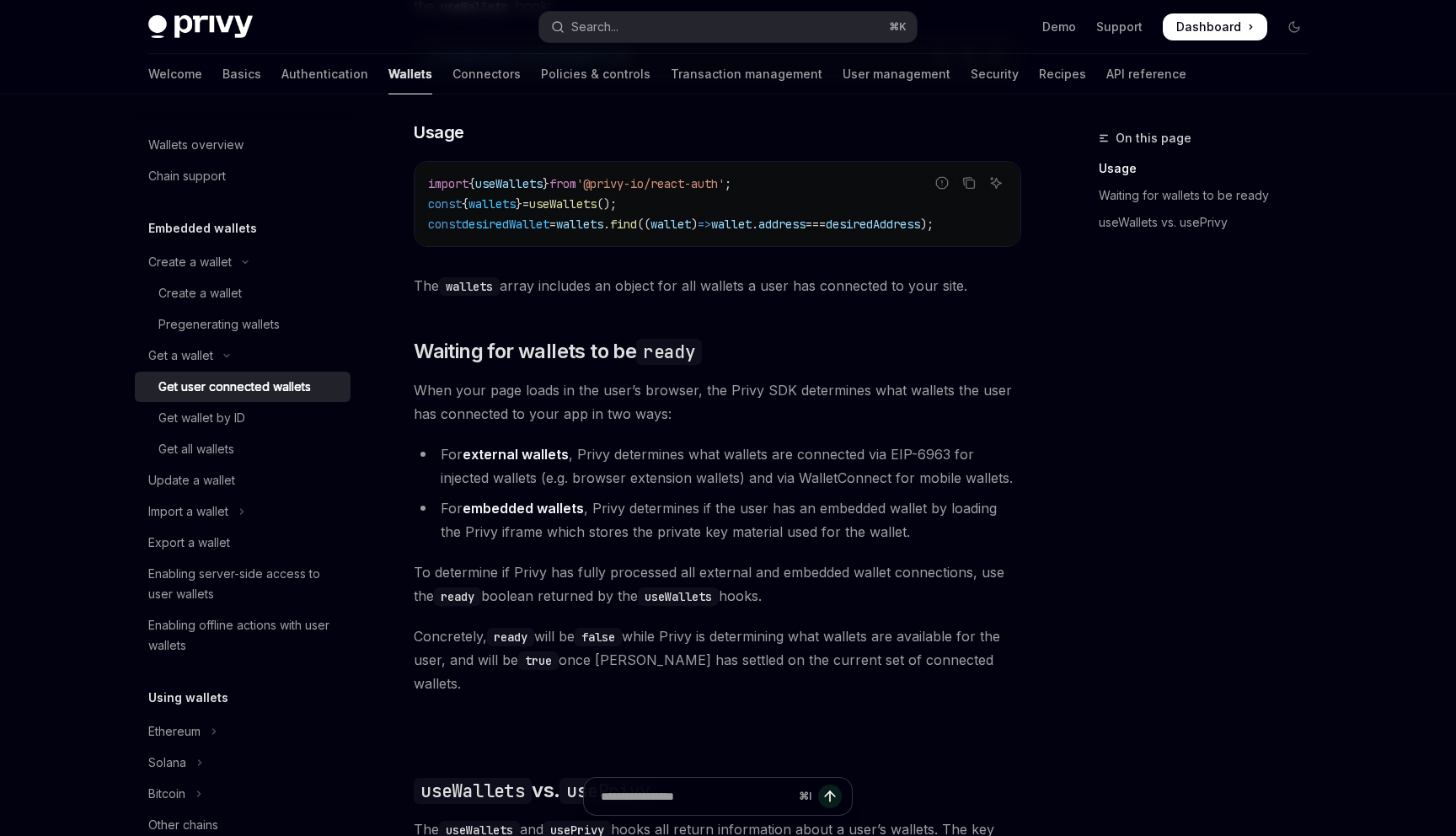
scroll to position [747, 0]
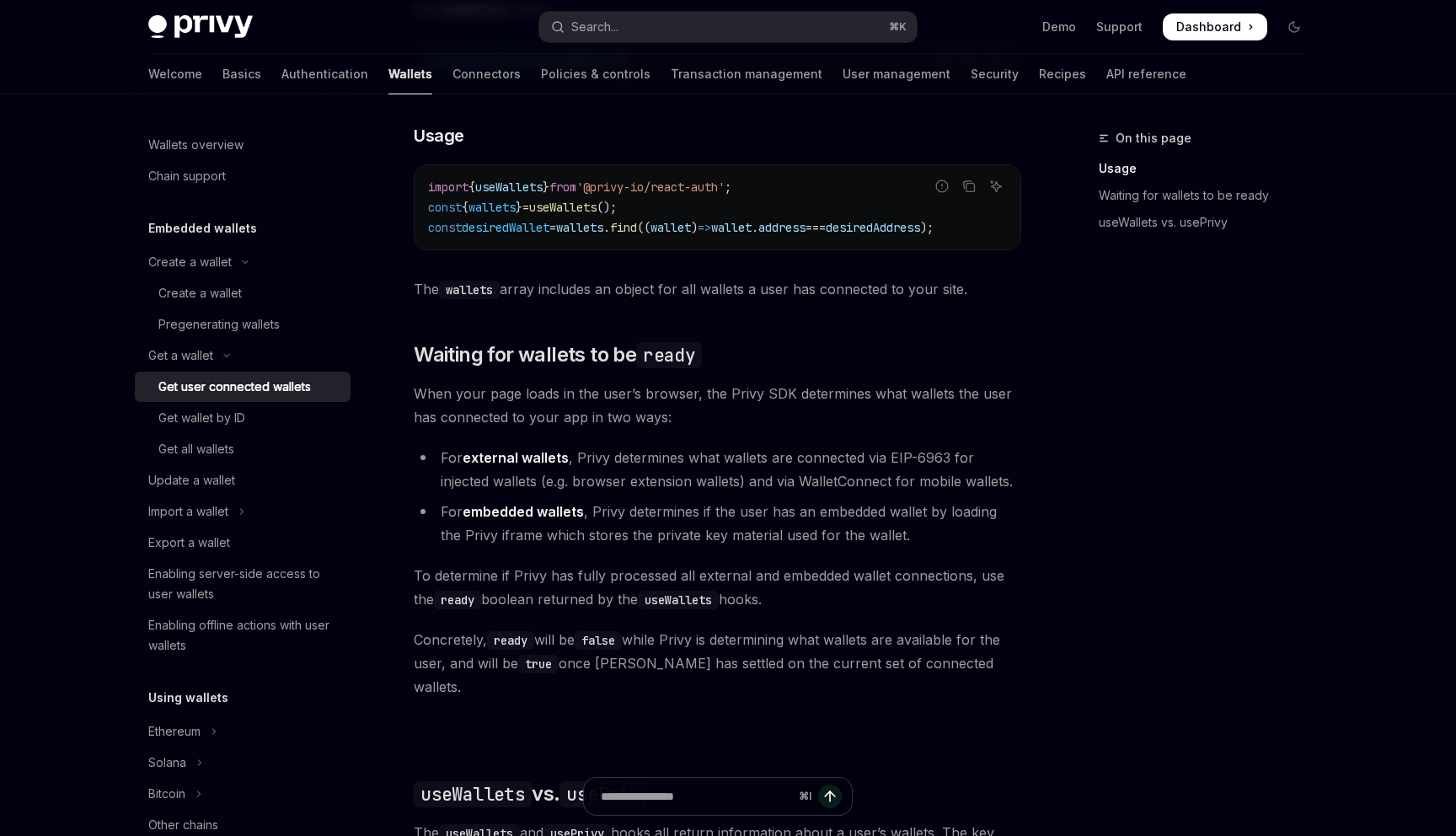
type textarea "*"
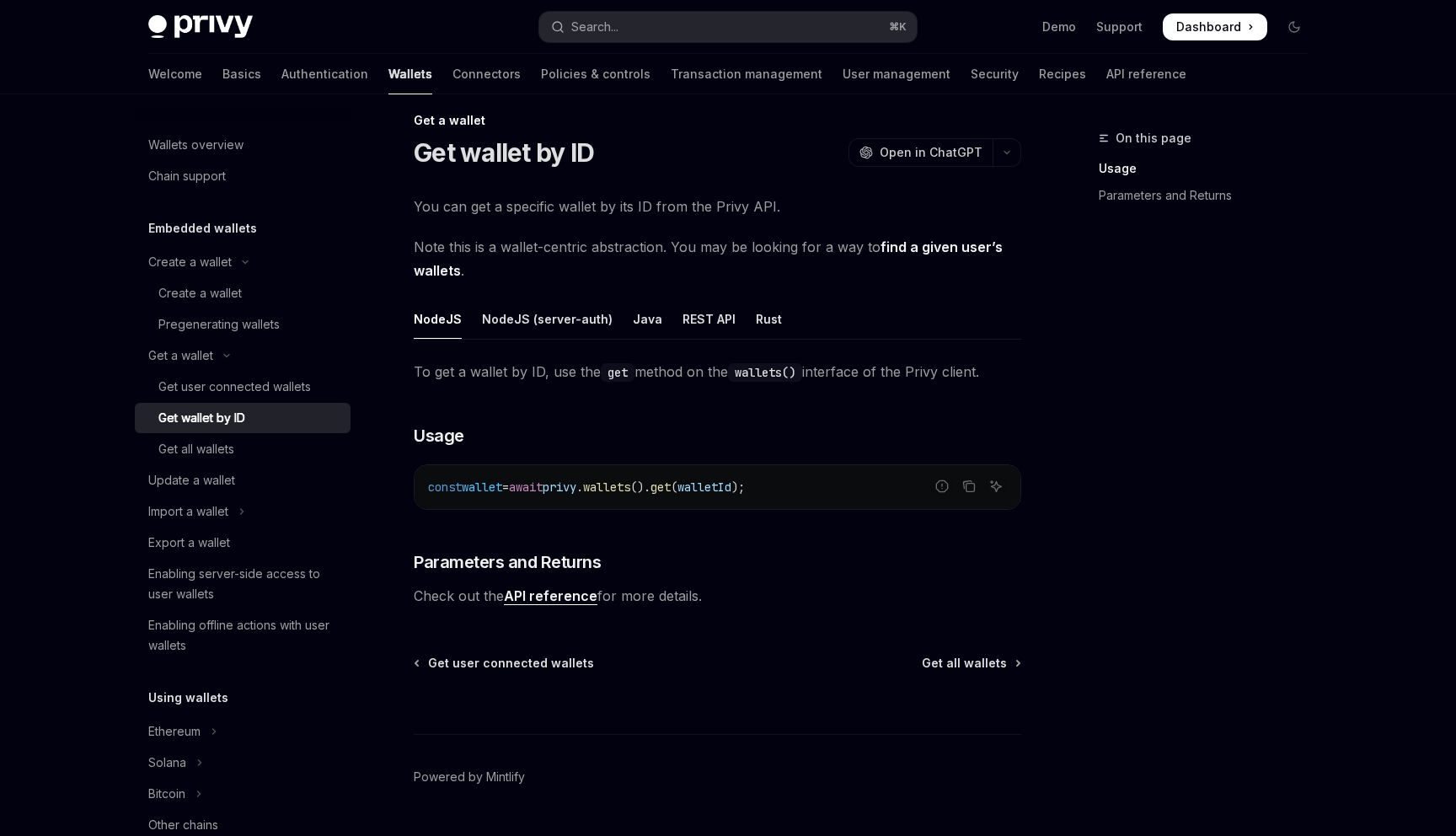
scroll to position [11, 0]
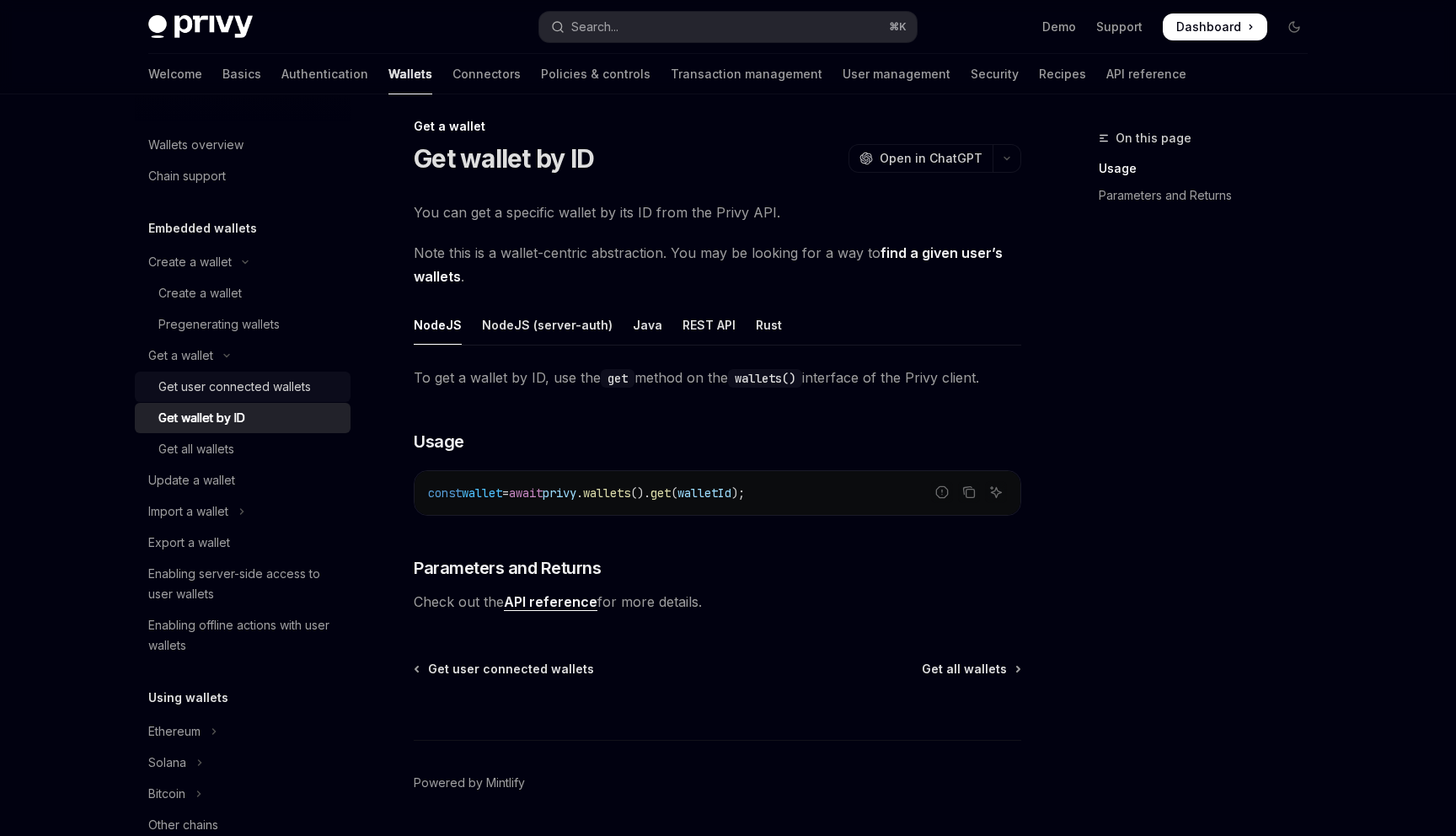
click at [269, 389] on div "Get user connected wallets" at bounding box center [234, 386] width 152 height 20
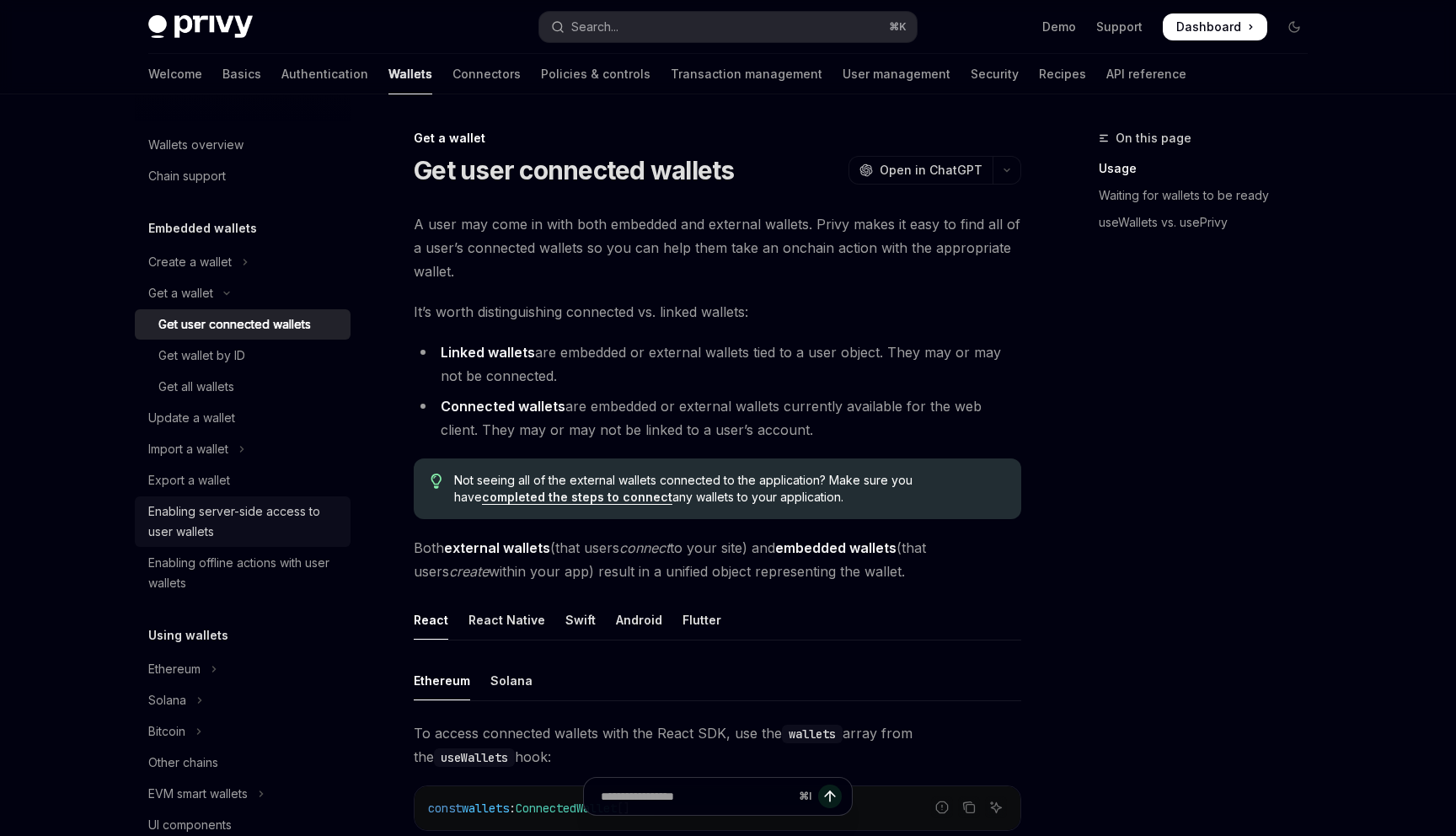
click at [212, 510] on div "Enabling server-side access to user wallets" at bounding box center [244, 521] width 193 height 40
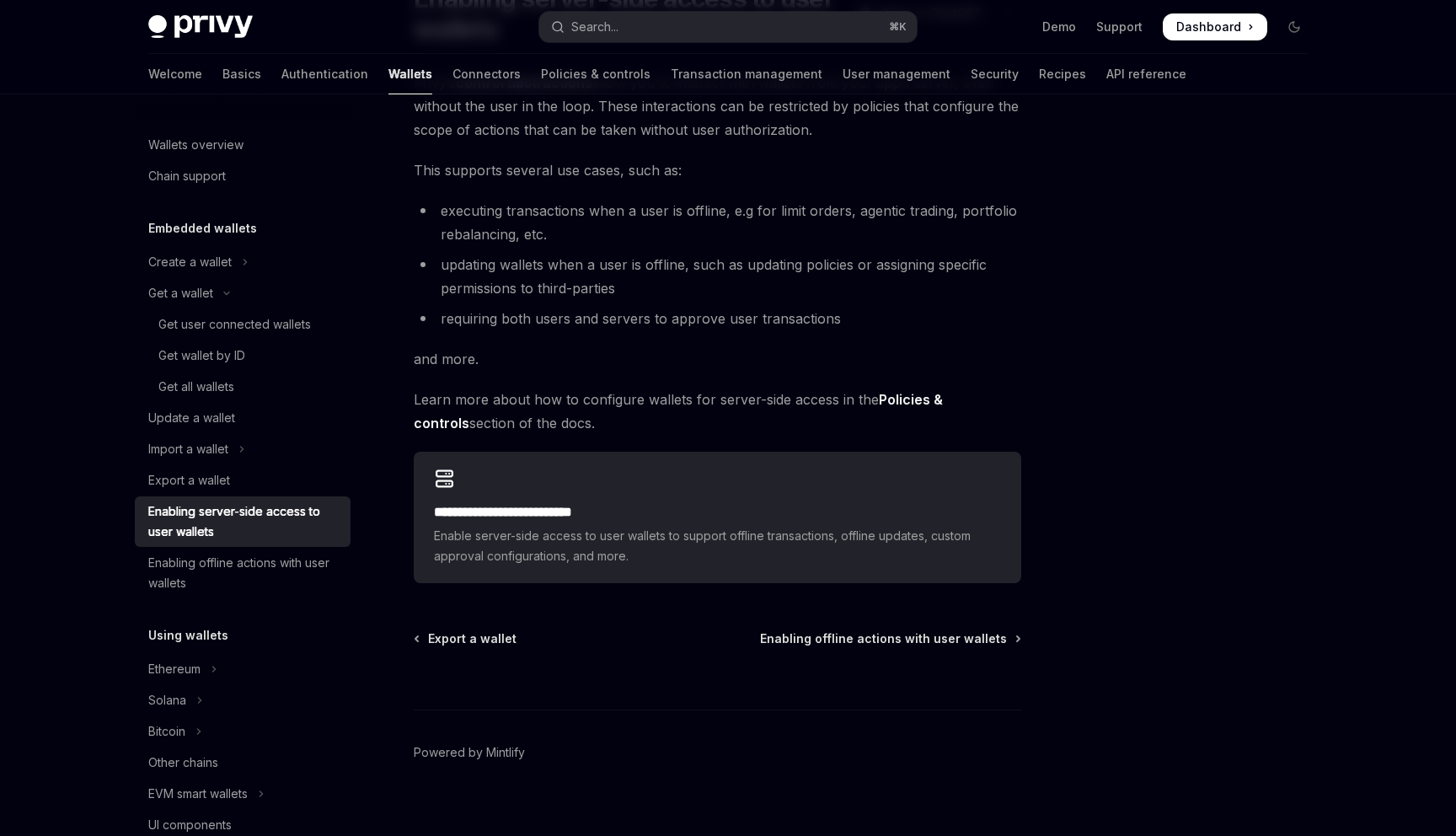
scroll to position [192, 0]
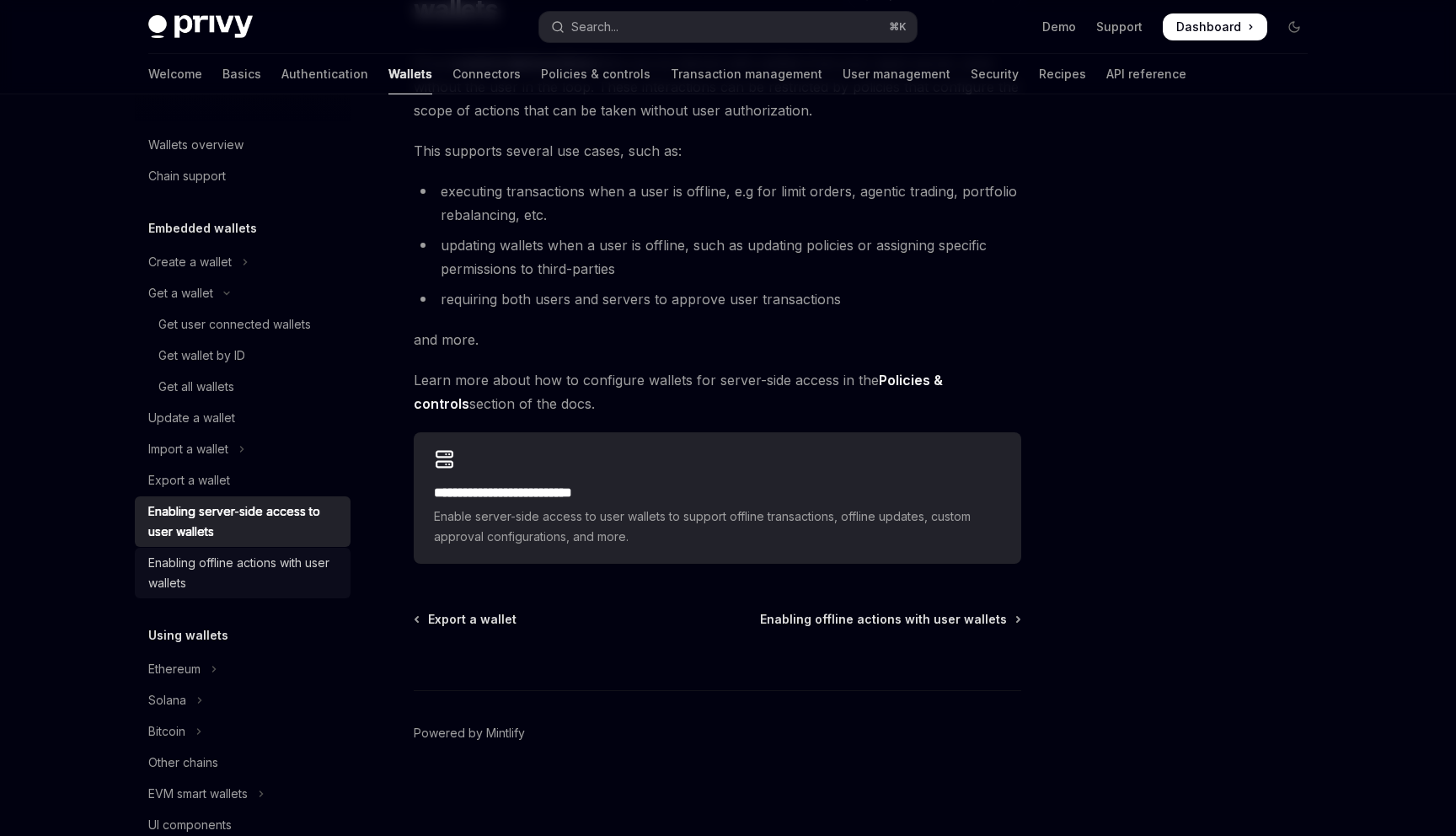
click at [242, 562] on div "Enabling offline actions with user wallets" at bounding box center [244, 573] width 193 height 40
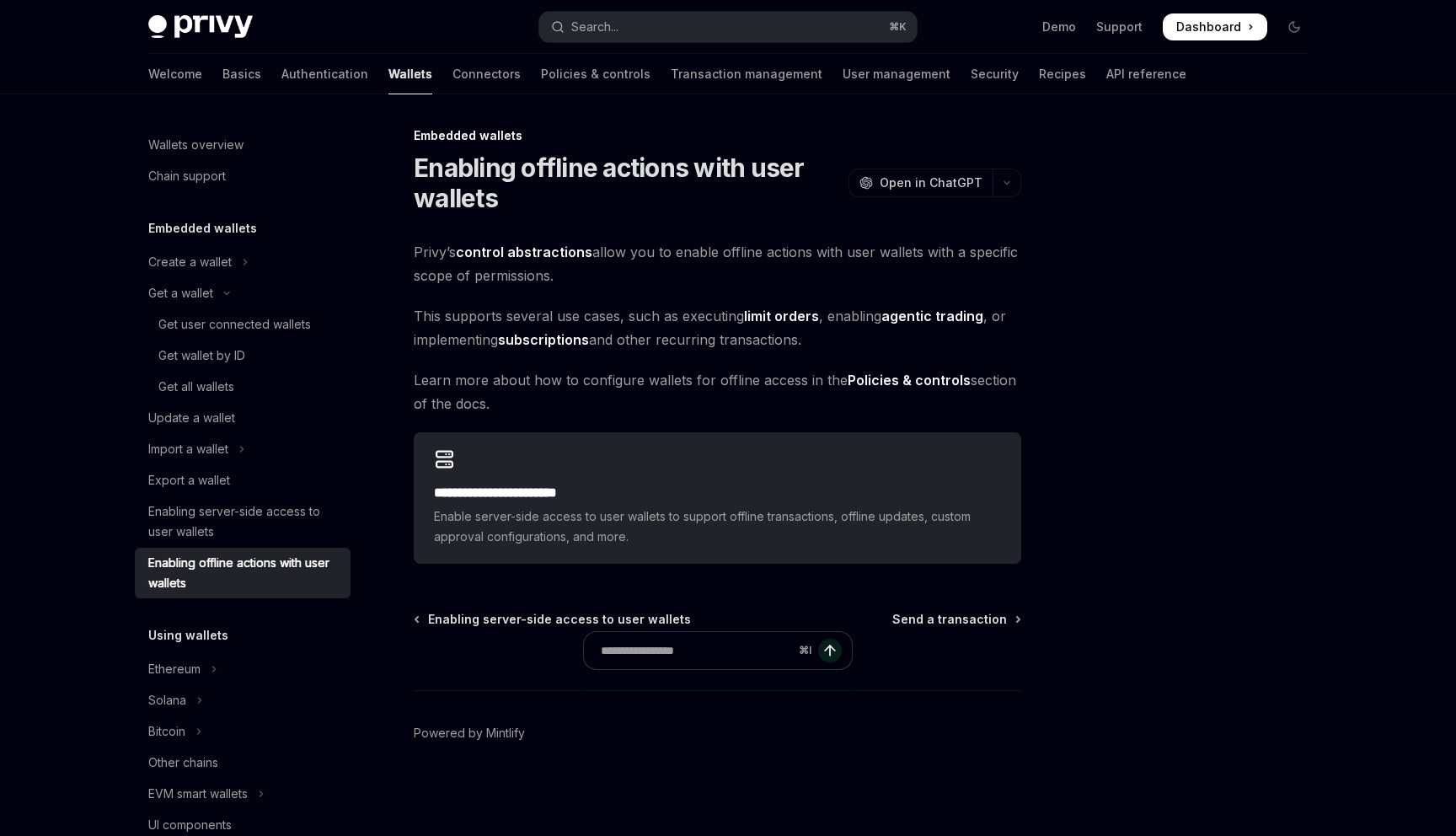
scroll to position [3, 0]
click at [212, 383] on div "Get all wallets" at bounding box center [196, 386] width 76 height 20
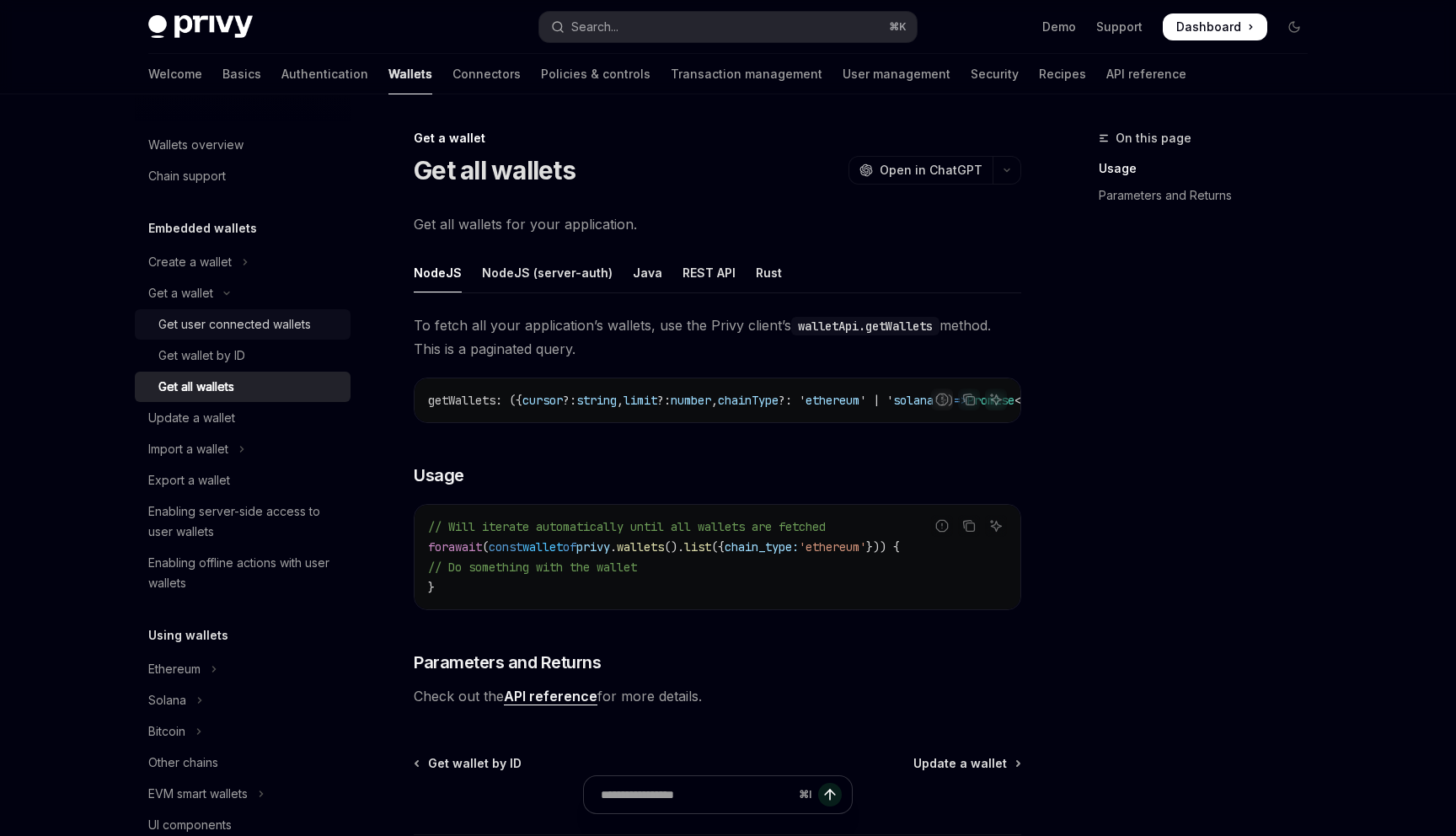
click at [193, 323] on div "Get user connected wallets" at bounding box center [234, 323] width 152 height 20
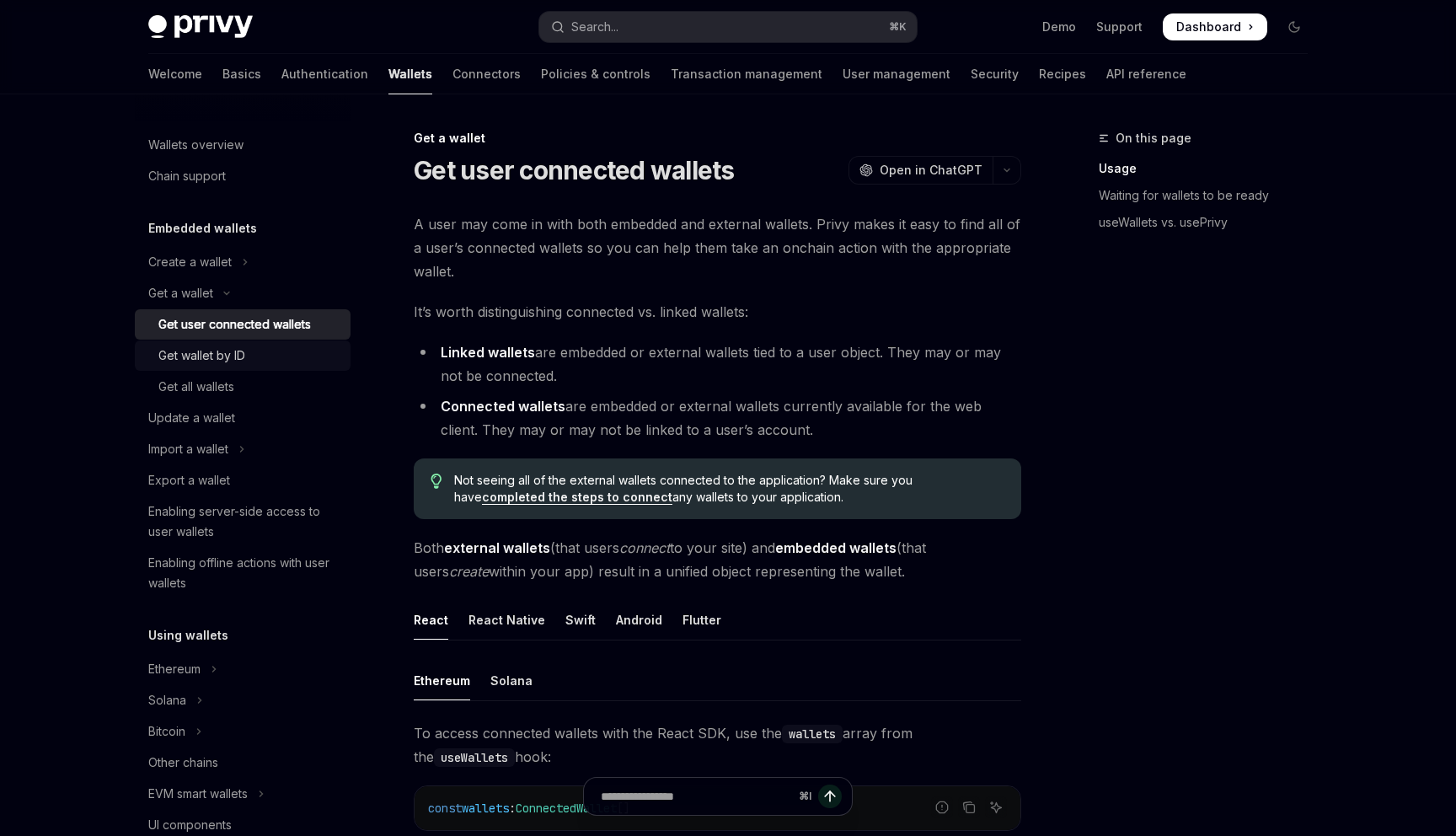
click at [200, 354] on div "Get wallet by ID" at bounding box center [201, 355] width 87 height 20
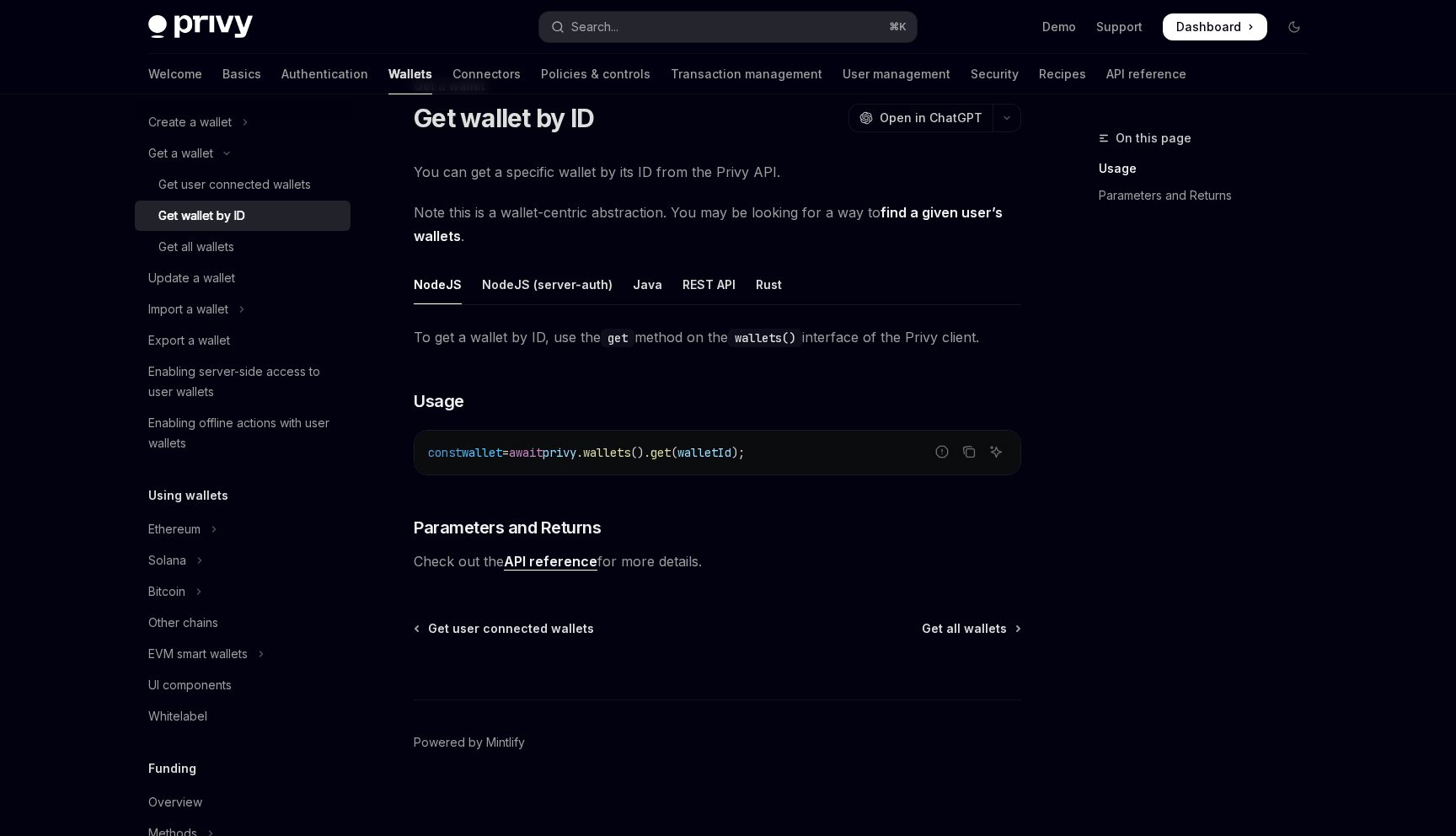
scroll to position [142, 0]
click at [219, 523] on button "Ethereum" at bounding box center [242, 527] width 215 height 31
type textarea "*"
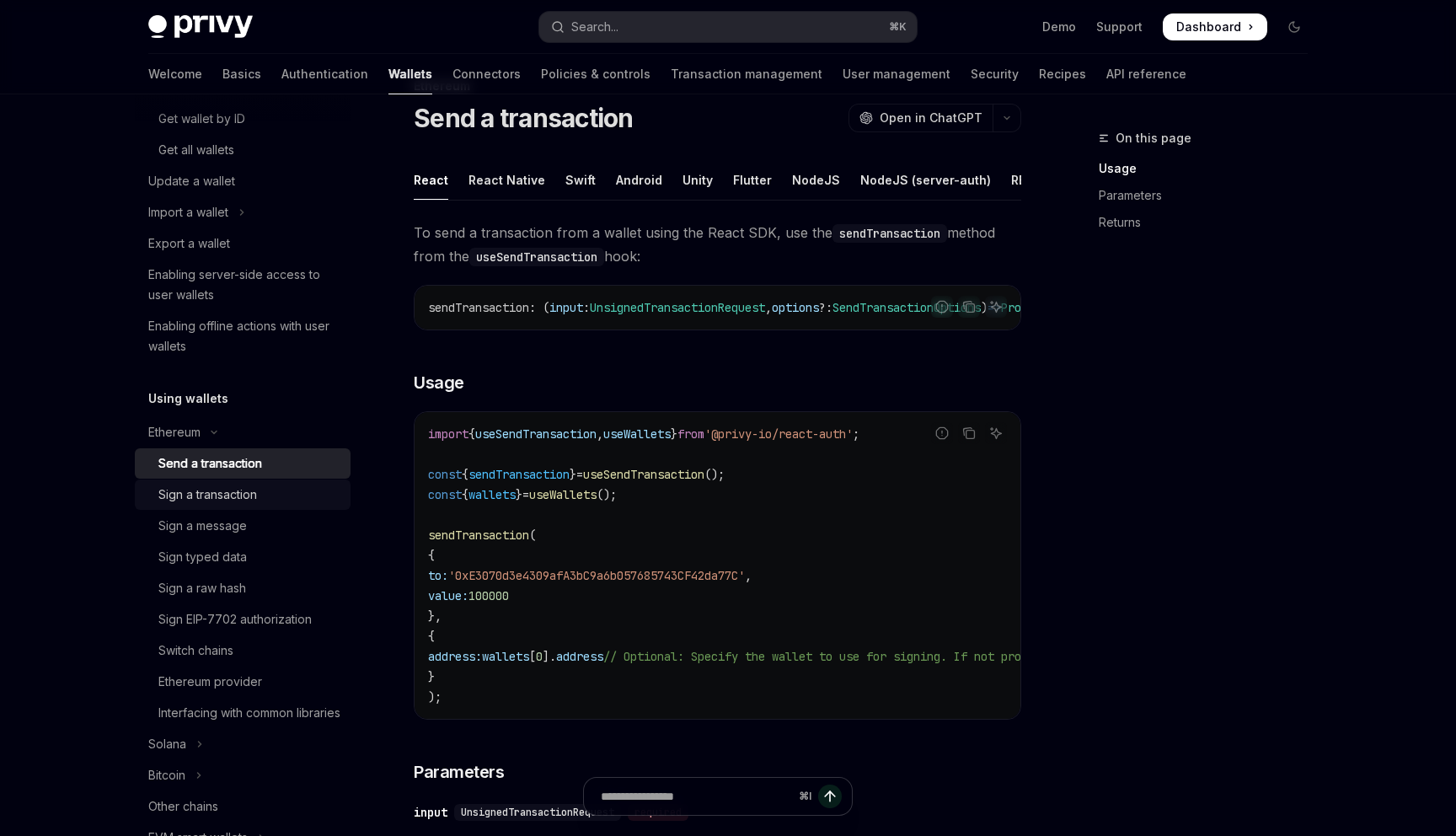
scroll to position [265, 0]
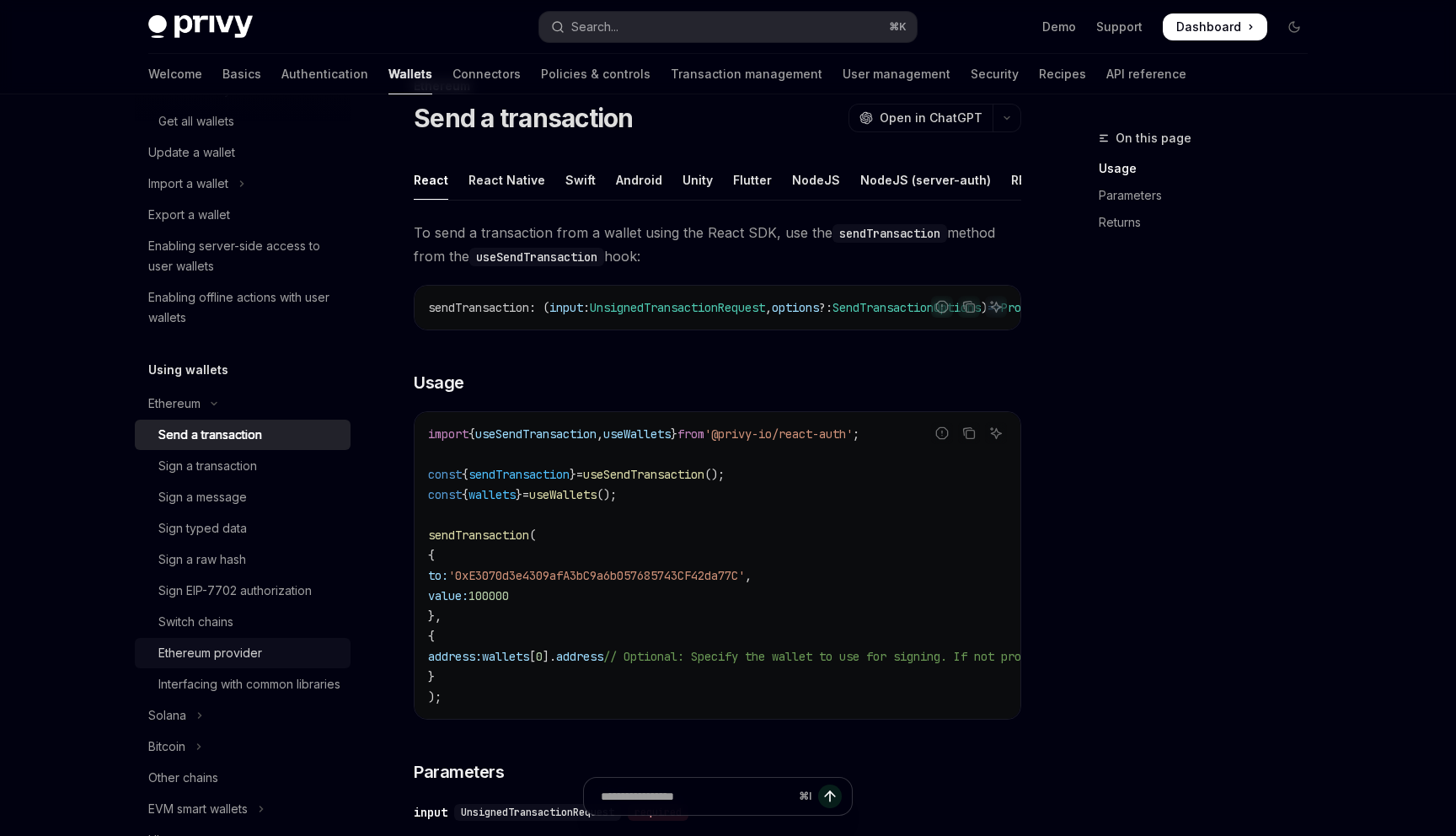
click at [238, 650] on div "Ethereum provider" at bounding box center [210, 652] width 104 height 20
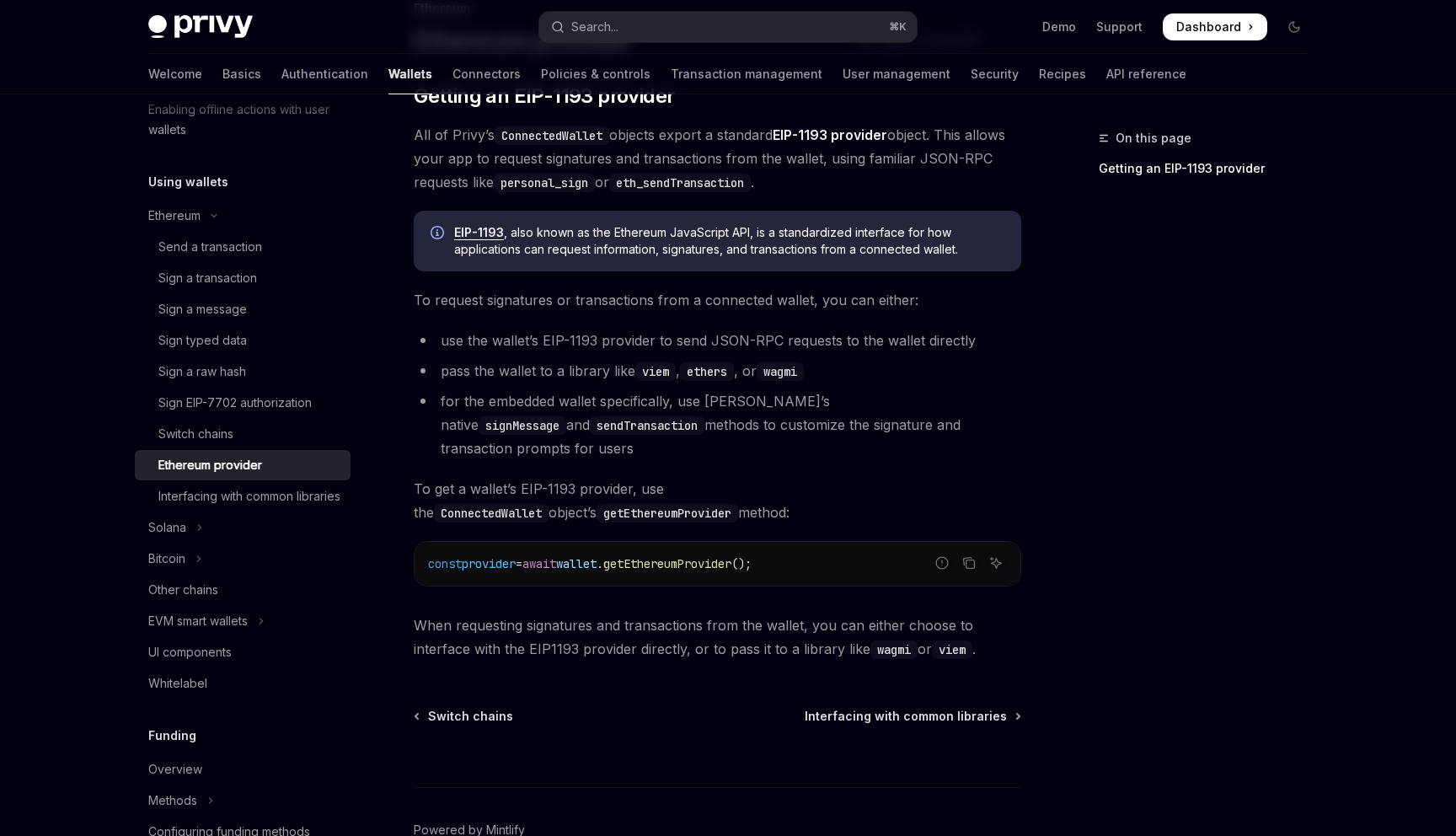
scroll to position [138, 0]
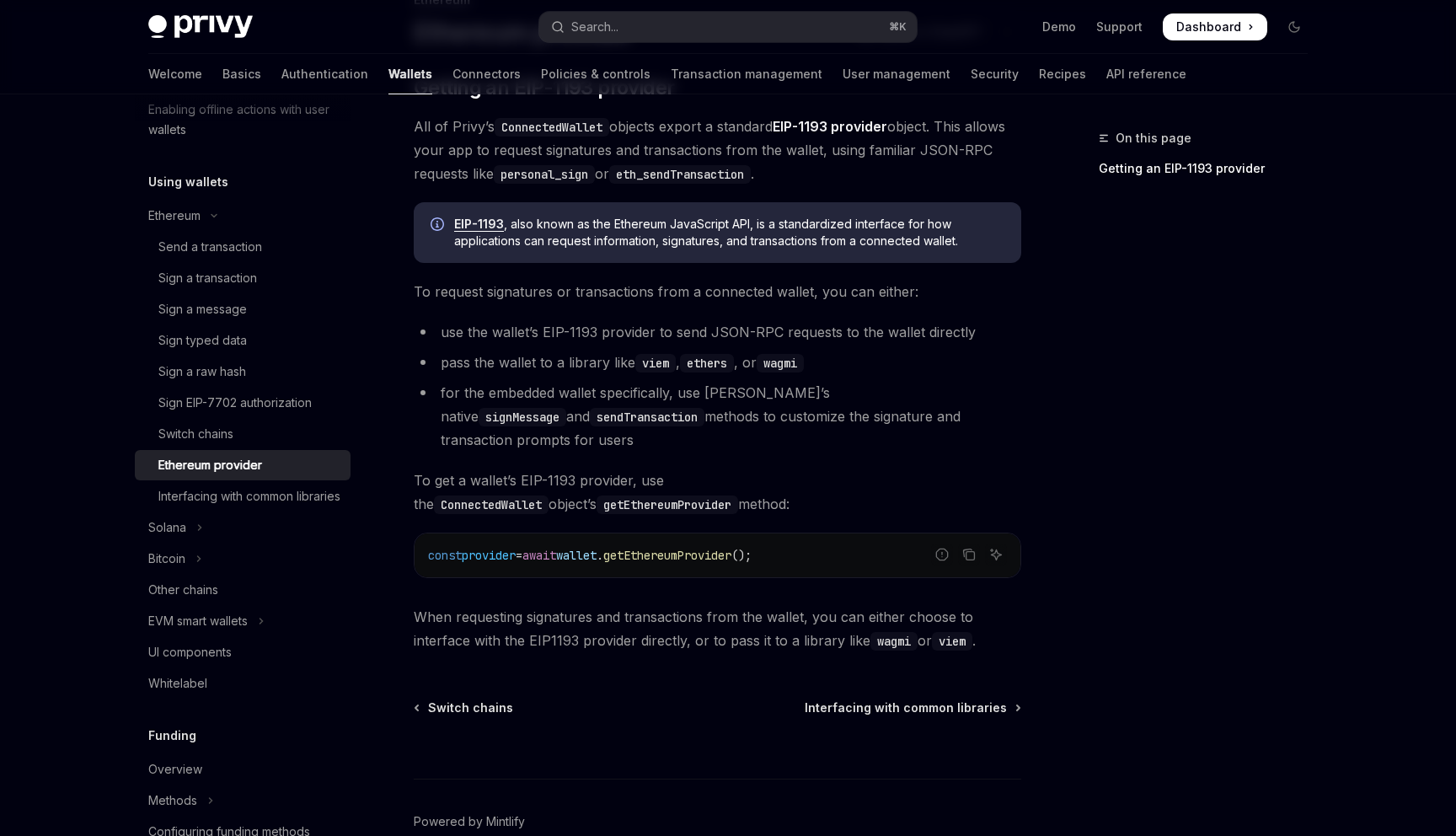
click at [665, 548] on span "getEthereumProvider" at bounding box center [667, 555] width 128 height 15
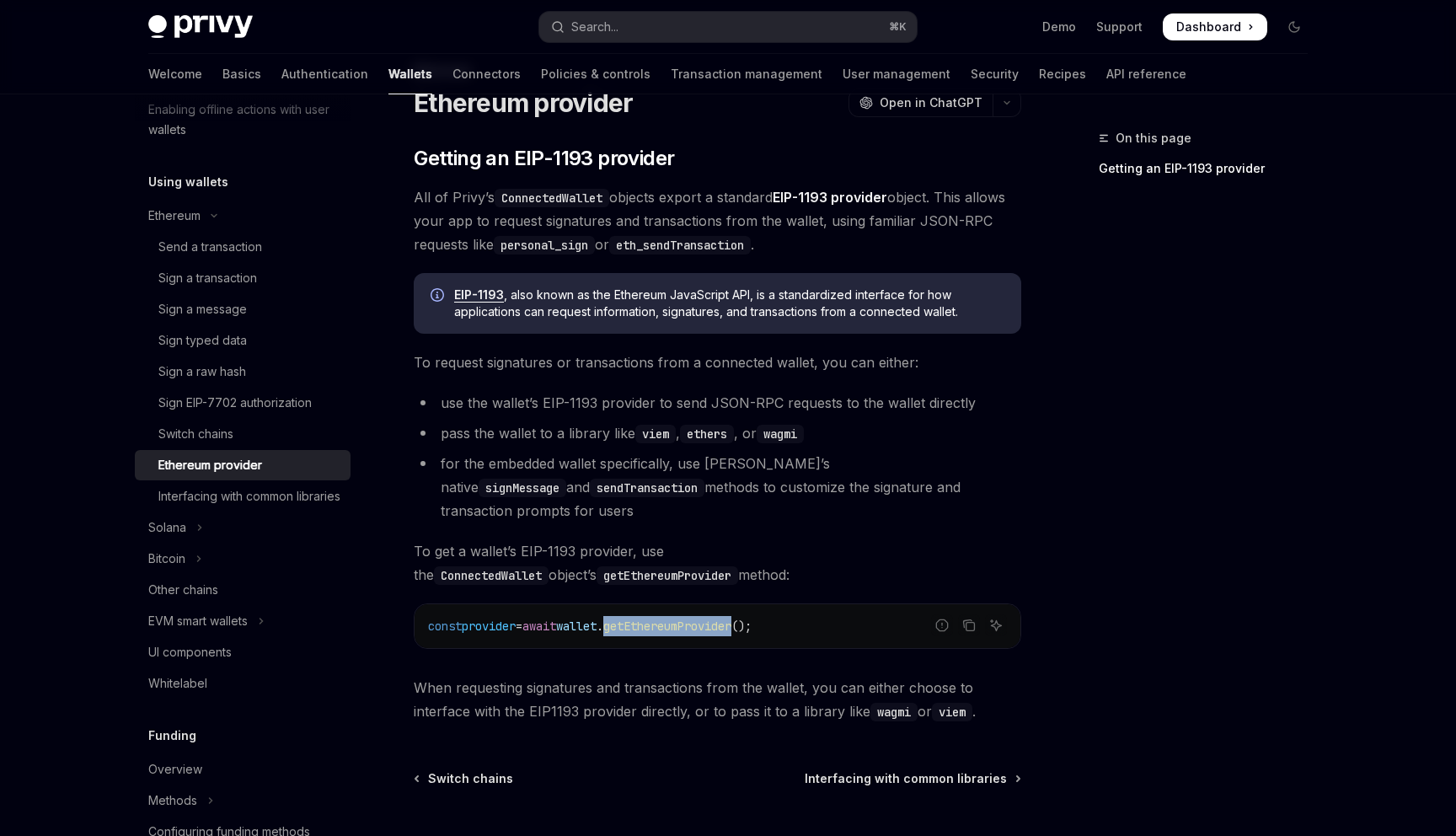
scroll to position [66, 0]
copy span "getEthereumProvider"
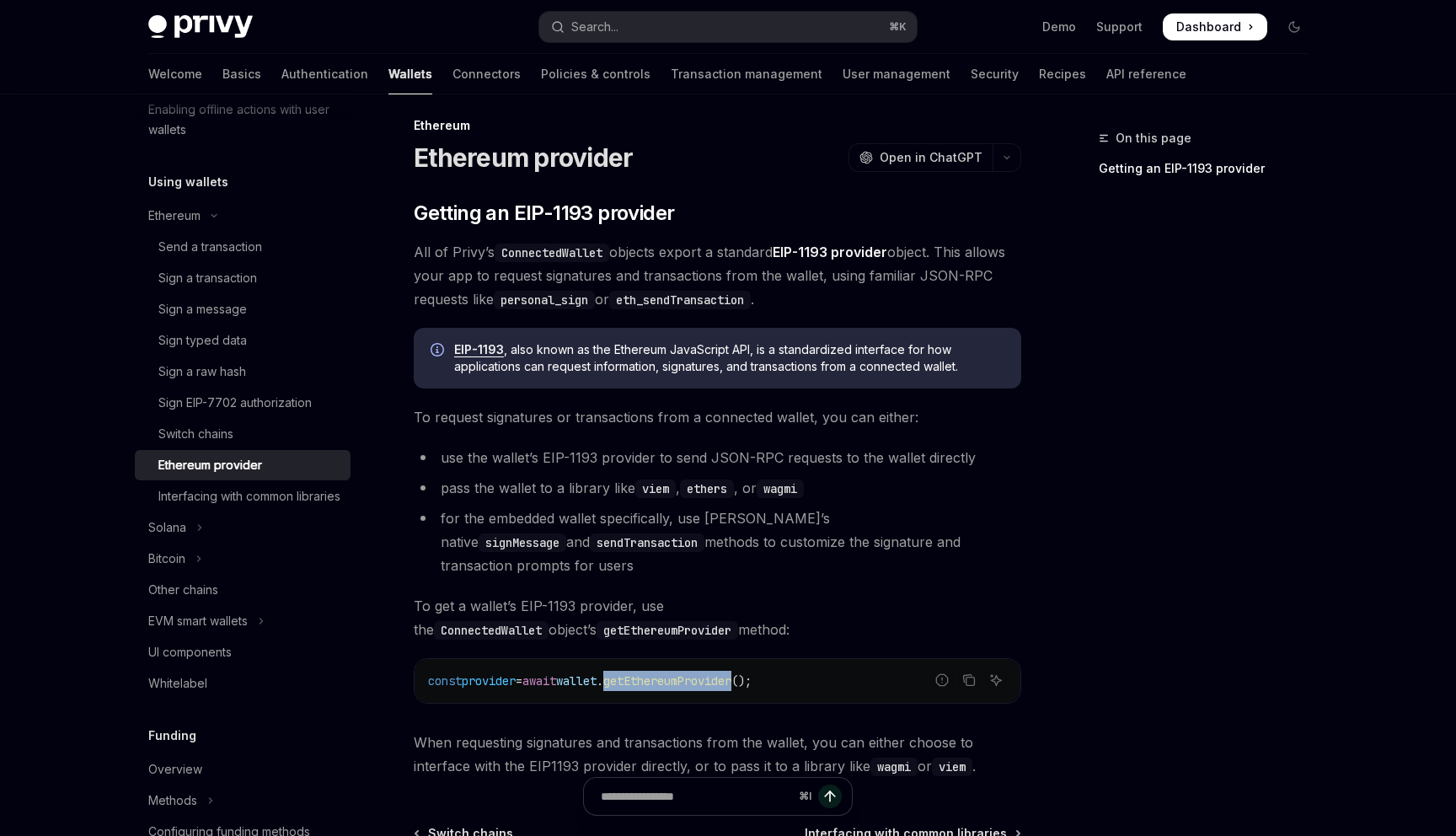
scroll to position [0, 0]
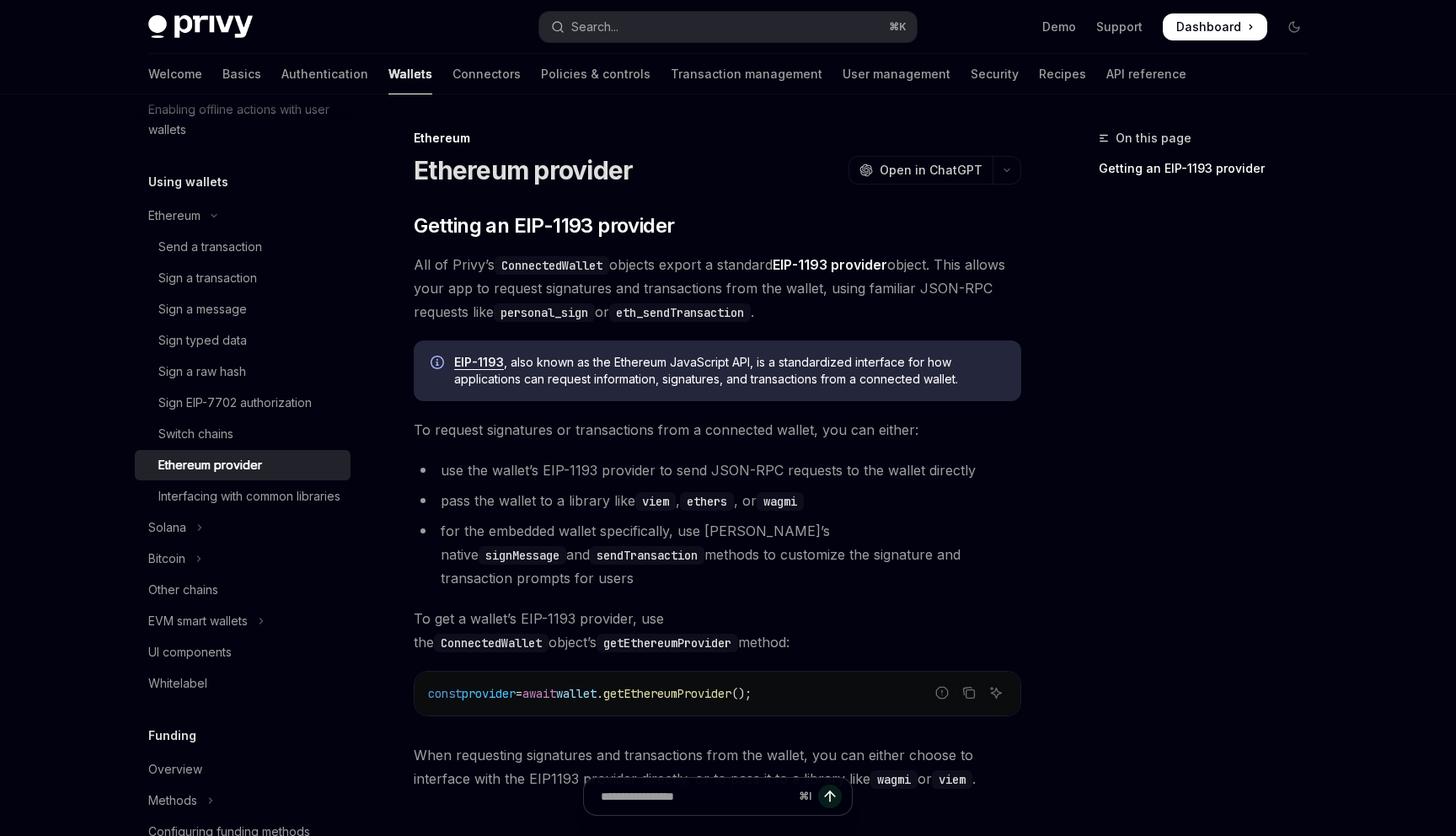
click at [566, 546] on code "signMessage" at bounding box center [522, 555] width 88 height 18
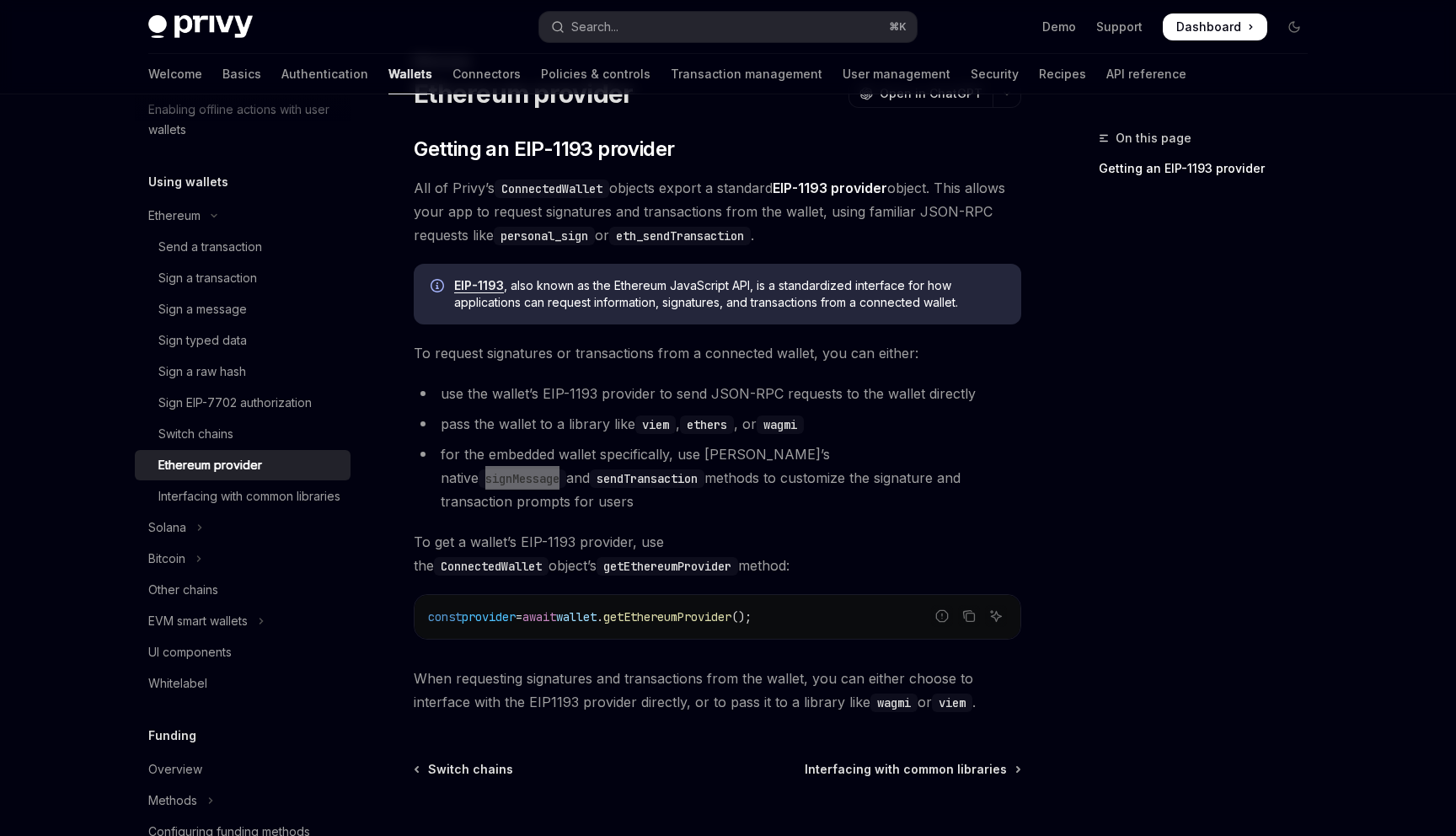
scroll to position [89, 0]
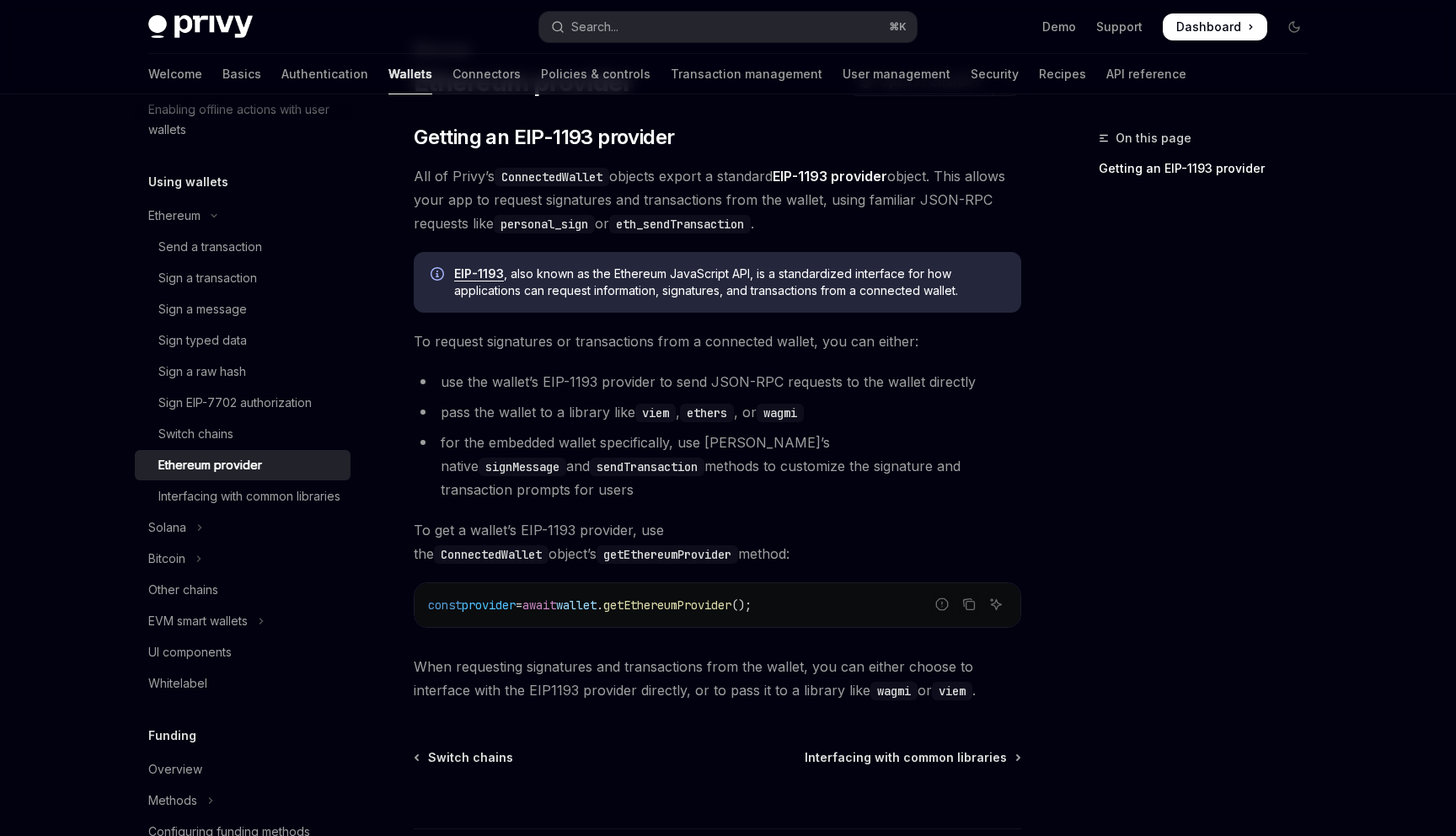
click at [821, 595] on code "const provider = await wallet . getEthereumProvider ();" at bounding box center [717, 605] width 579 height 20
copy div "const provider = await wallet . getEthereumProvider ();"
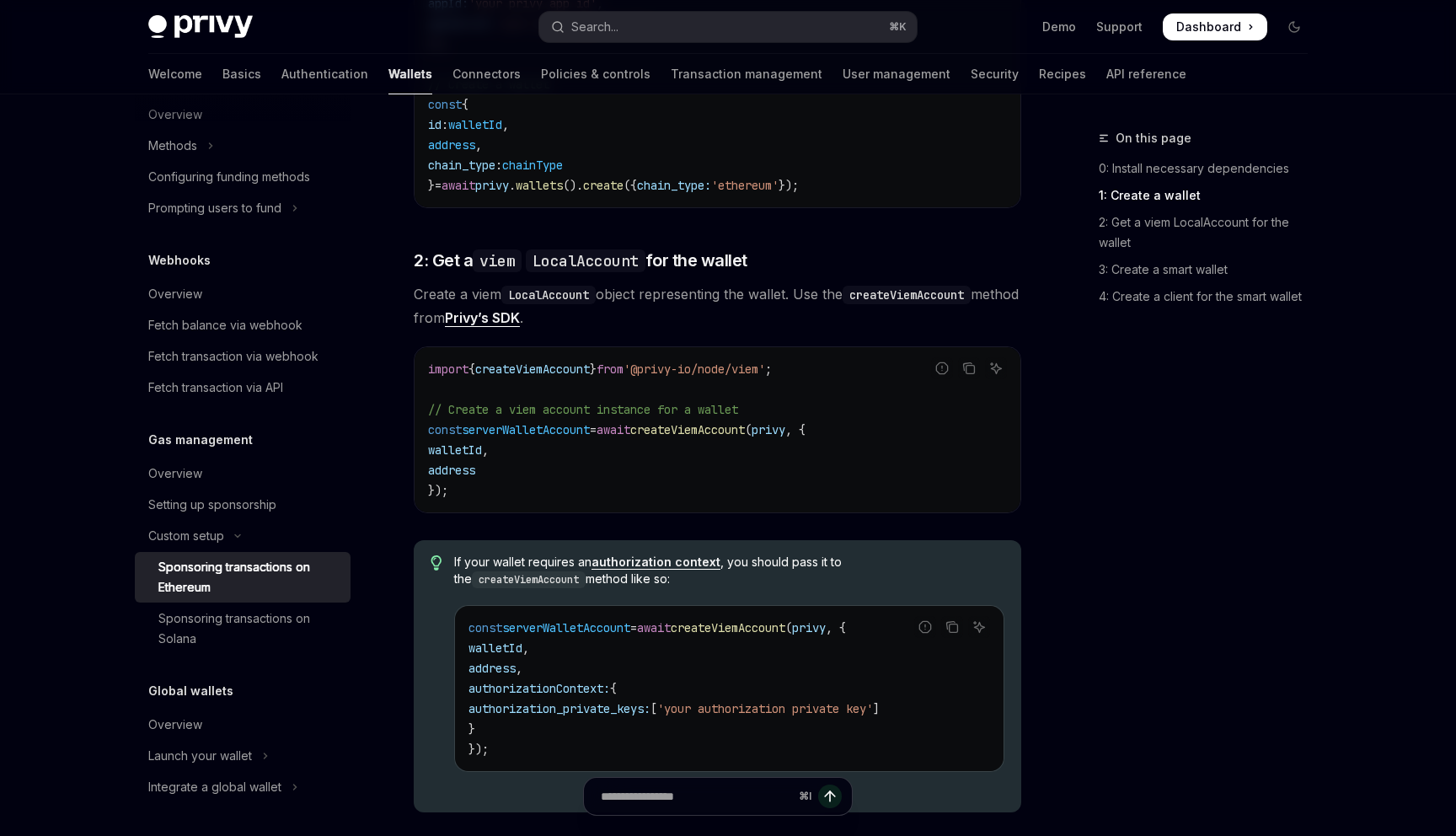
scroll to position [1054, 0]
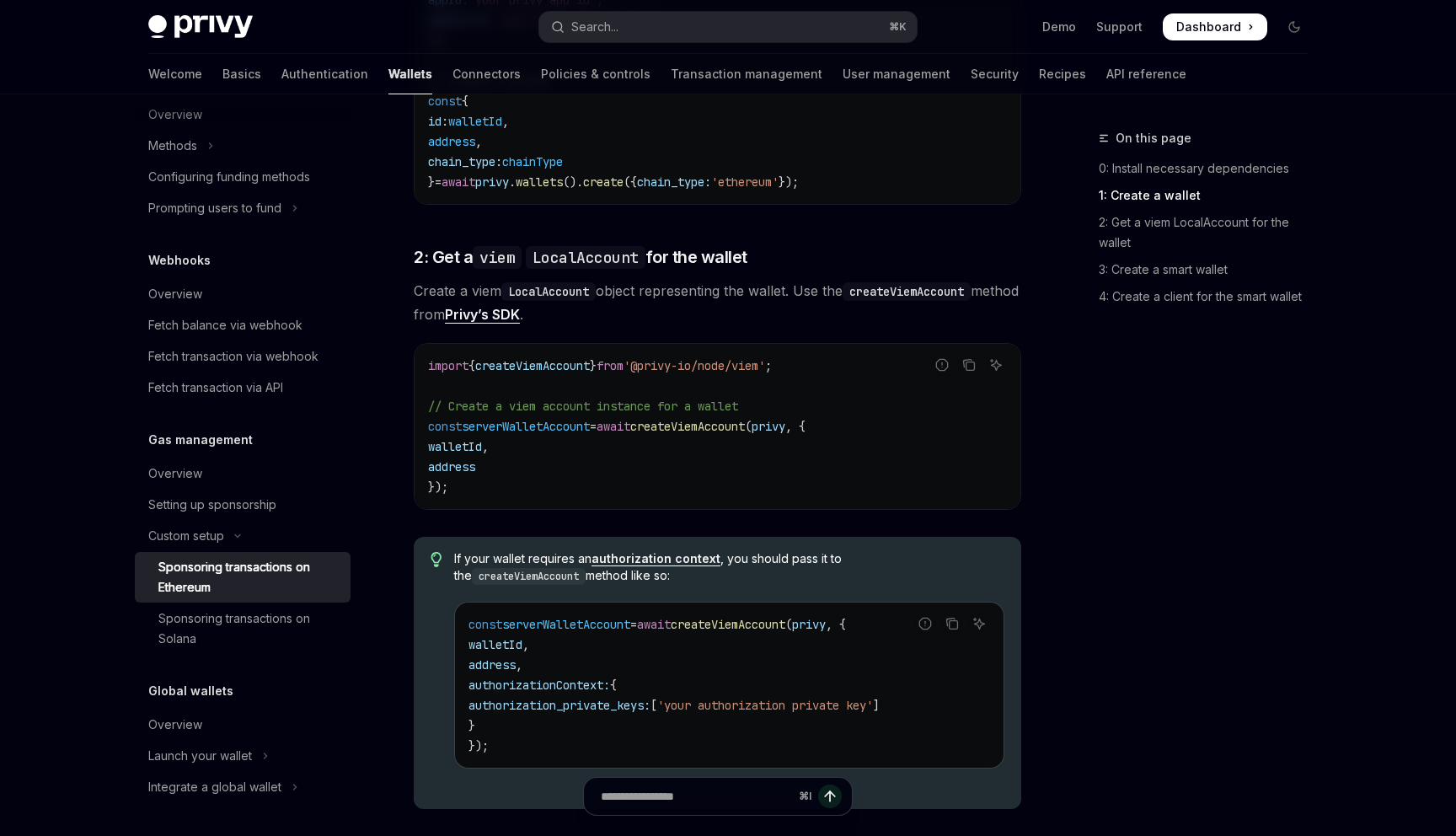
click at [590, 362] on span "createViemAccount" at bounding box center [533, 365] width 114 height 15
copy code "import { createViemAccount } from '@privy-io/node/viem' ;"
